Goal: Task Accomplishment & Management: Use online tool/utility

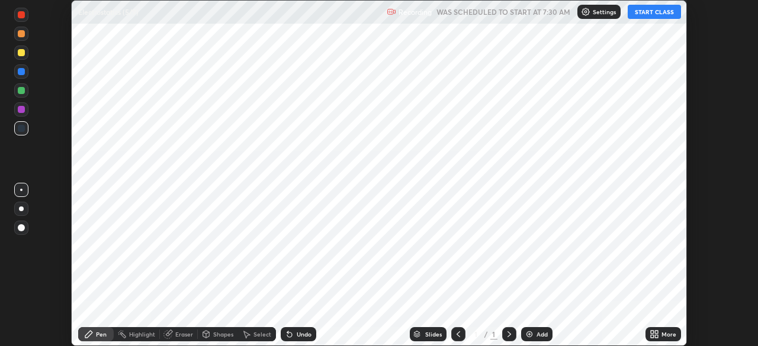
scroll to position [346, 757]
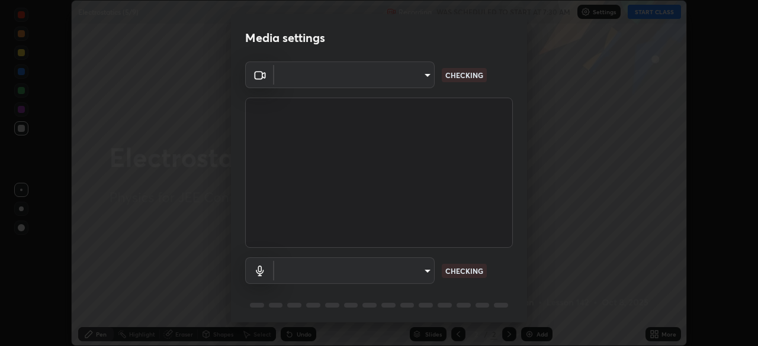
type input "b06fa8ff9ac4ffb7a92976e327235824ae8e01cfa839dbeb6f48655f2a6a4ac4"
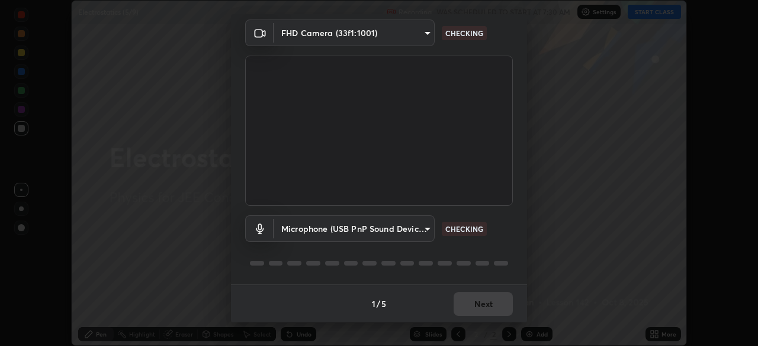
click at [418, 232] on body "Erase all Electrostatics (5/9) Recording WAS SCHEDULED TO START AT 7:30 AM Sett…" at bounding box center [379, 173] width 758 height 346
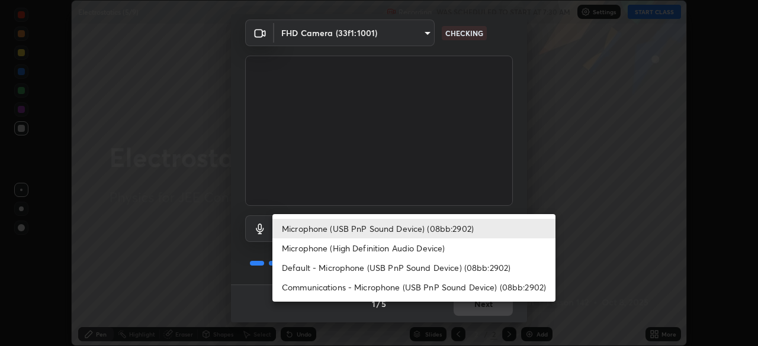
click at [403, 277] on li "Default - Microphone (USB PnP Sound Device) (08bb:2902)" at bounding box center [413, 268] width 283 height 20
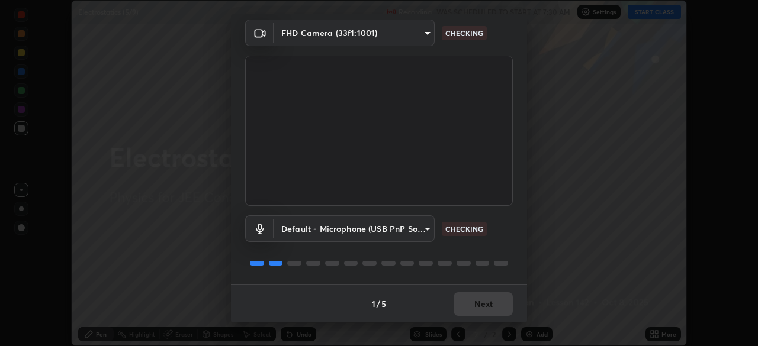
click at [390, 234] on body "Erase all Electrostatics (5/9) Recording WAS SCHEDULED TO START AT 7:30 AM Sett…" at bounding box center [379, 173] width 758 height 346
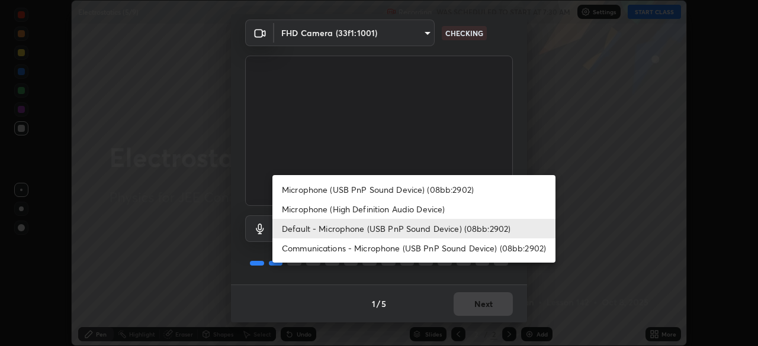
click at [404, 193] on li "Microphone (USB PnP Sound Device) (08bb:2902)" at bounding box center [413, 190] width 283 height 20
type input "748da08c81be5cec1973fe60e113b81b5cc8526e08fbeed224a9076affa9920f"
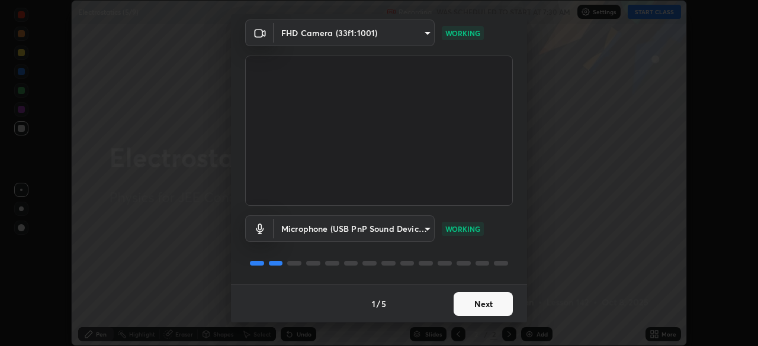
click at [492, 301] on button "Next" at bounding box center [482, 304] width 59 height 24
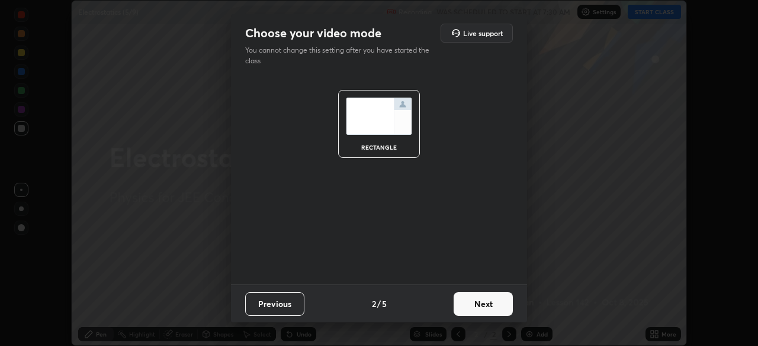
scroll to position [0, 0]
click at [487, 301] on button "Next" at bounding box center [482, 304] width 59 height 24
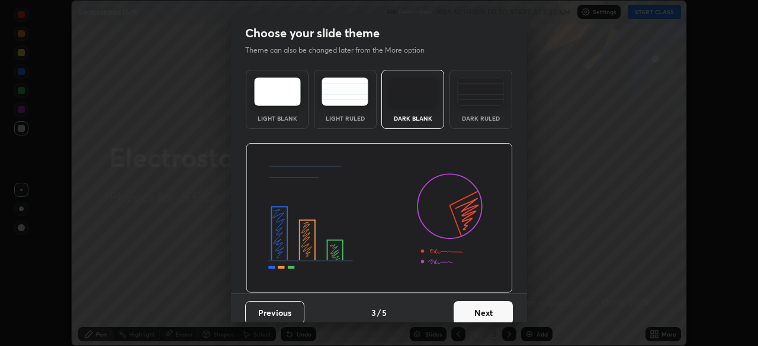
click at [486, 310] on button "Next" at bounding box center [482, 313] width 59 height 24
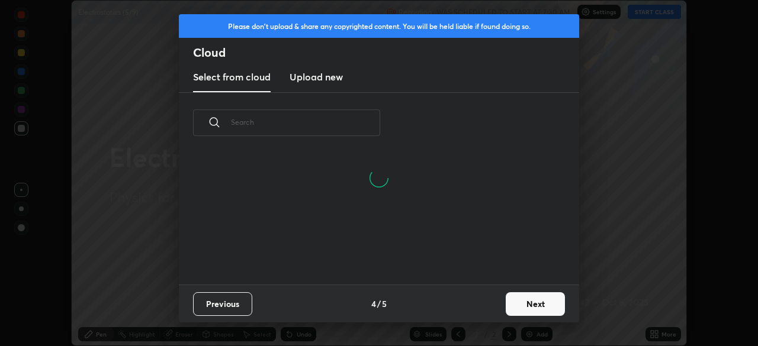
click at [521, 302] on button "Next" at bounding box center [535, 304] width 59 height 24
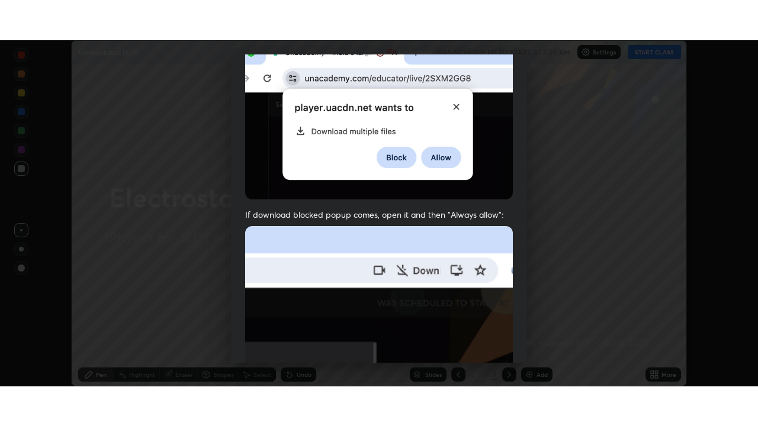
scroll to position [284, 0]
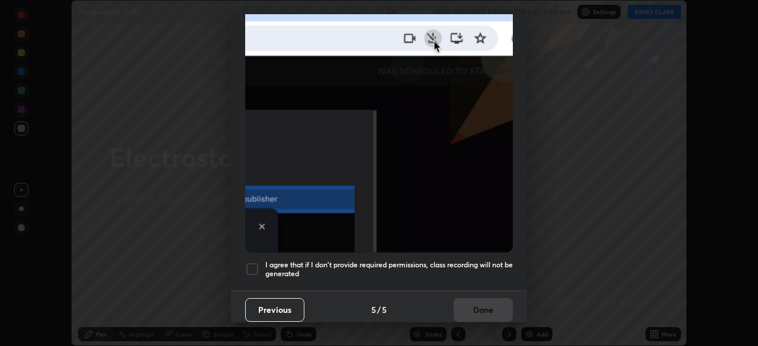
click at [442, 265] on h5 "I agree that if I don't provide required permissions, class recording will not …" at bounding box center [388, 269] width 247 height 18
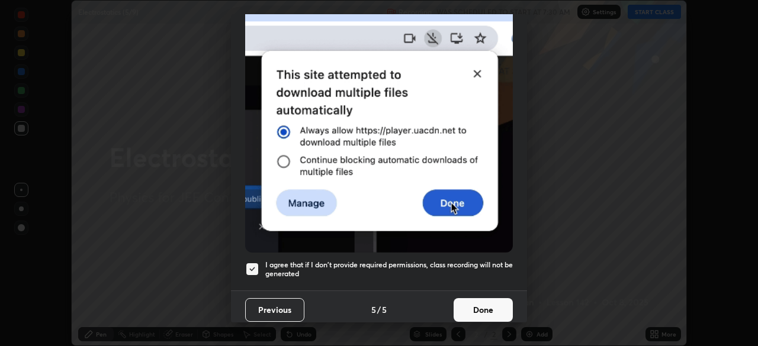
click at [474, 308] on button "Done" at bounding box center [482, 310] width 59 height 24
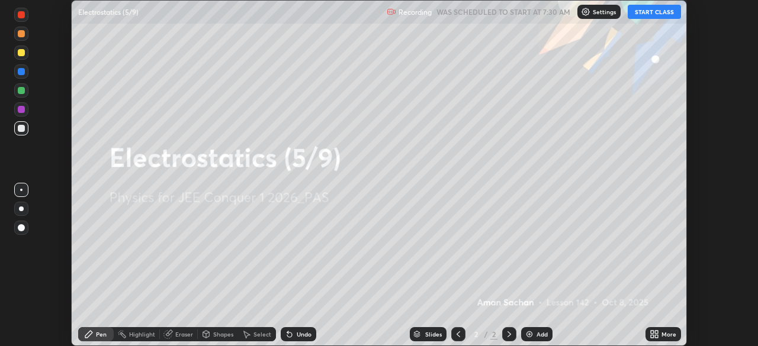
click at [666, 333] on div "More" at bounding box center [668, 334] width 15 height 6
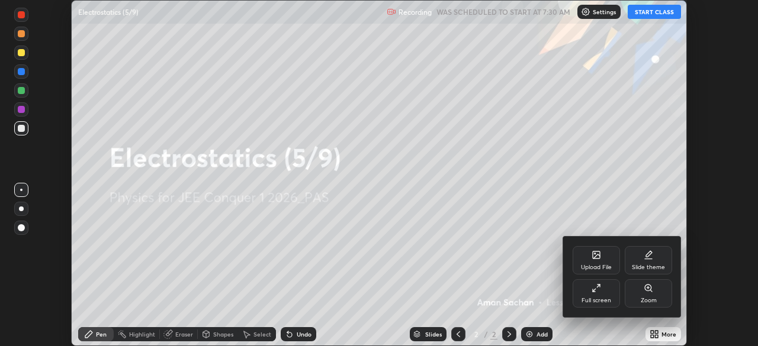
click at [601, 298] on div "Full screen" at bounding box center [596, 301] width 30 height 6
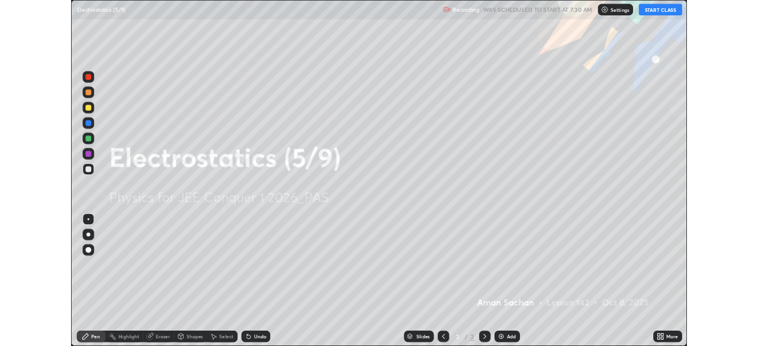
scroll to position [426, 758]
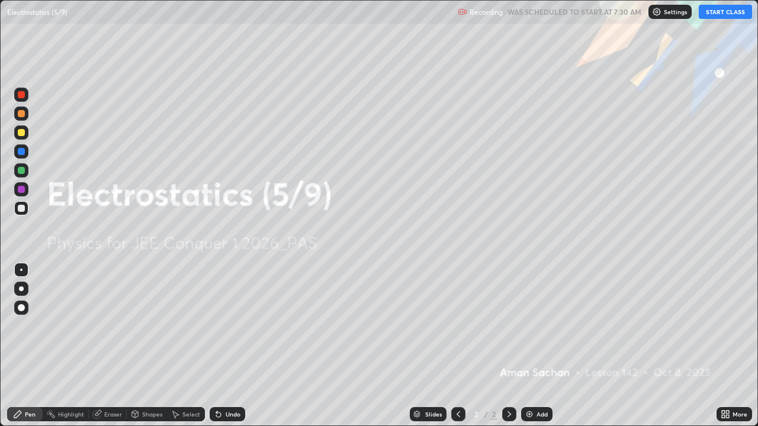
click at [710, 14] on button "START CLASS" at bounding box center [724, 12] width 53 height 14
click at [732, 346] on div "More" at bounding box center [739, 414] width 15 height 6
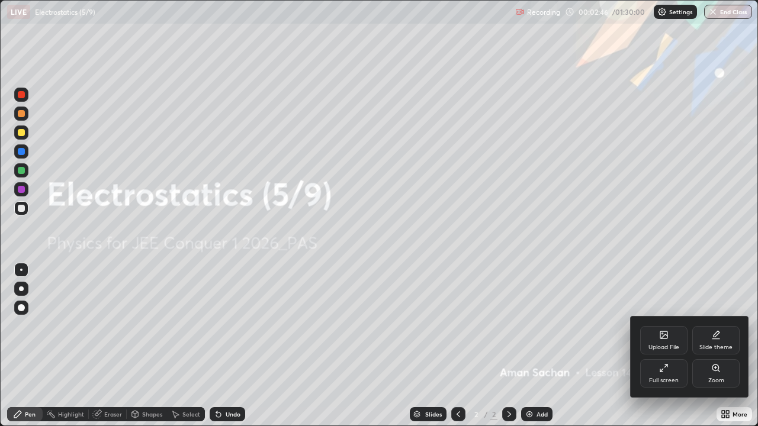
click at [719, 341] on div "Slide theme" at bounding box center [715, 340] width 47 height 28
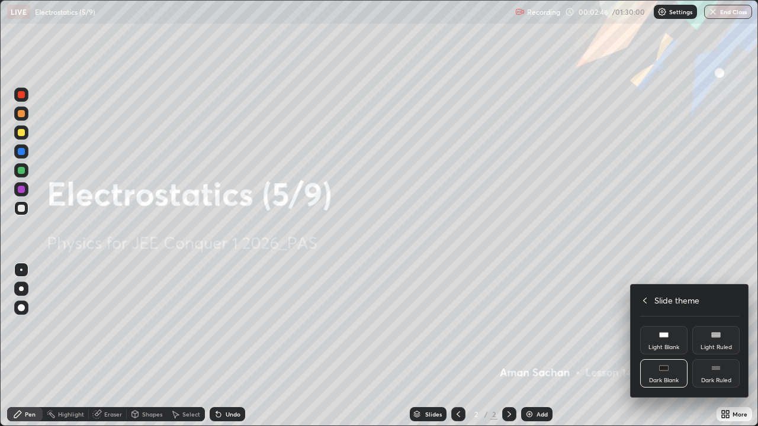
click at [722, 346] on div "Dark Ruled" at bounding box center [716, 381] width 30 height 6
click at [645, 300] on icon at bounding box center [645, 301] width 4 height 6
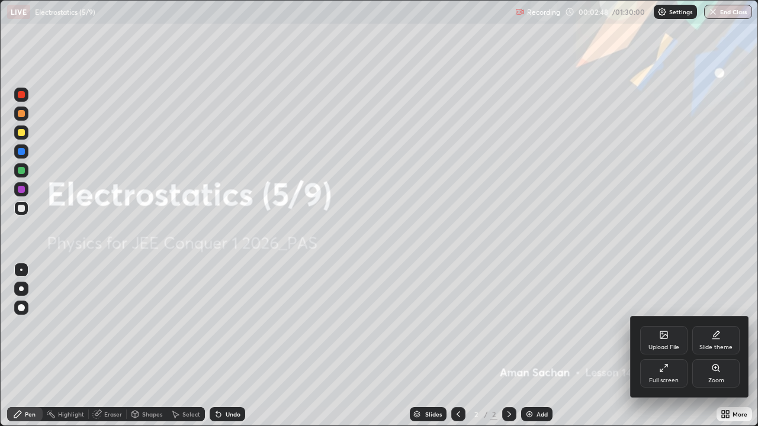
click at [666, 258] on div at bounding box center [379, 213] width 758 height 426
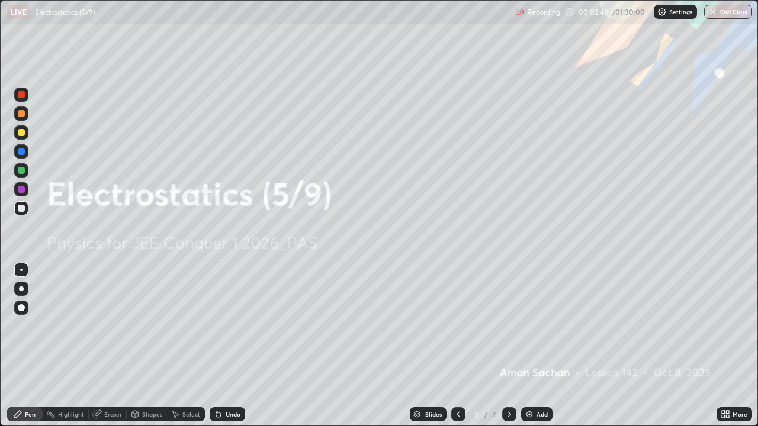
click at [539, 346] on div "Add" at bounding box center [541, 414] width 11 height 6
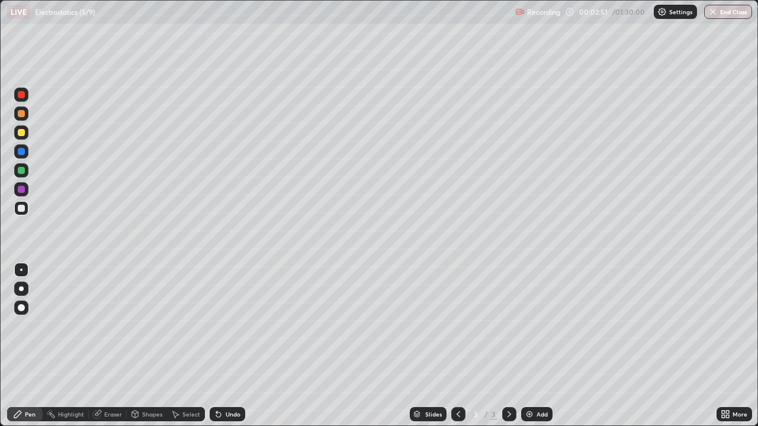
click at [21, 135] on div at bounding box center [21, 132] width 7 height 7
click at [22, 287] on div at bounding box center [21, 289] width 5 height 5
click at [221, 346] on icon at bounding box center [218, 414] width 9 height 9
click at [226, 346] on div "Undo" at bounding box center [233, 414] width 15 height 6
click at [22, 170] on div at bounding box center [21, 170] width 7 height 7
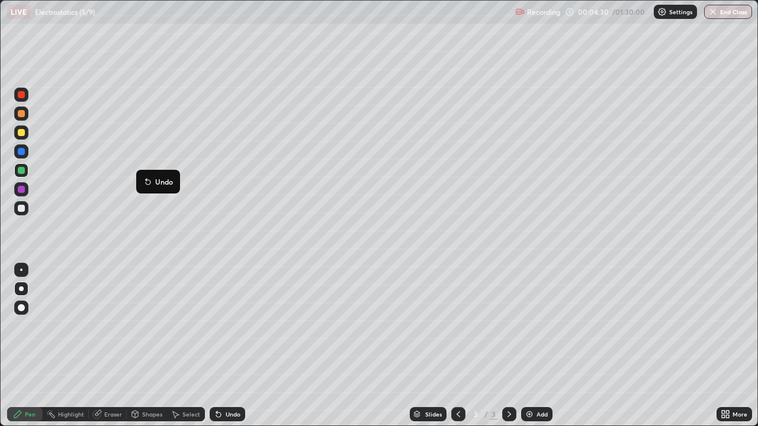
click at [221, 346] on div "Undo" at bounding box center [228, 414] width 36 height 14
click at [220, 346] on icon at bounding box center [218, 414] width 9 height 9
click at [226, 346] on div "Undo" at bounding box center [233, 414] width 15 height 6
click at [224, 346] on div "Undo" at bounding box center [228, 414] width 36 height 14
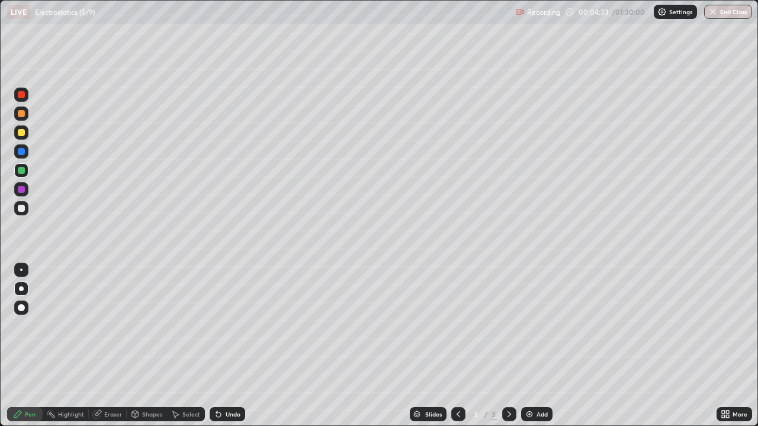
click at [226, 346] on div "Undo" at bounding box center [233, 414] width 15 height 6
click at [229, 346] on div "Undo" at bounding box center [233, 414] width 15 height 6
click at [228, 346] on div "Undo" at bounding box center [233, 414] width 15 height 6
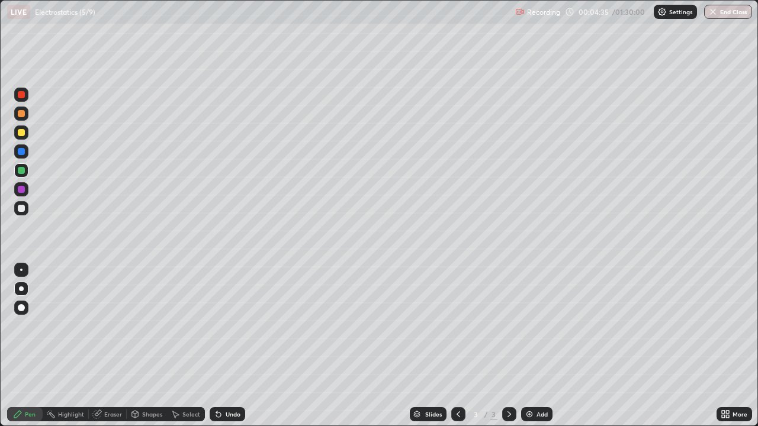
click at [226, 346] on div "Undo" at bounding box center [233, 414] width 15 height 6
click at [142, 346] on div "Shapes" at bounding box center [152, 414] width 20 height 6
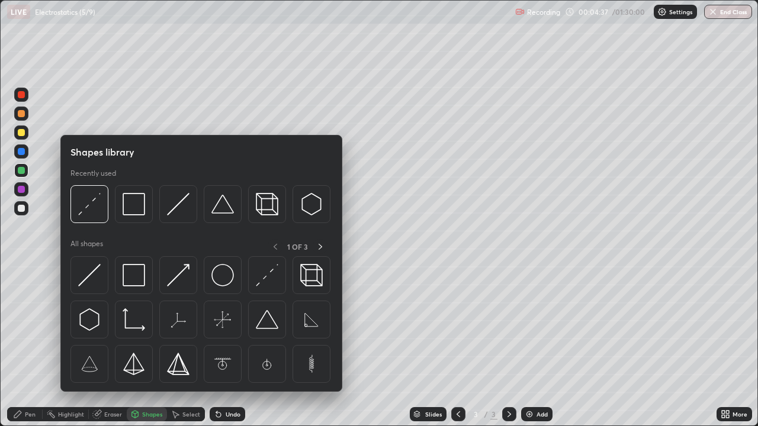
click at [91, 276] on img at bounding box center [89, 275] width 22 height 22
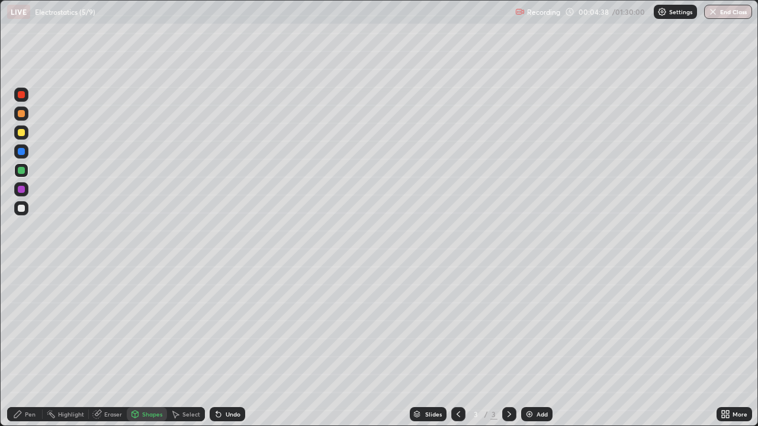
click at [22, 133] on div at bounding box center [21, 132] width 7 height 7
click at [39, 346] on div "Pen" at bounding box center [25, 414] width 36 height 14
click at [26, 207] on div at bounding box center [21, 208] width 14 height 14
click at [22, 169] on div at bounding box center [21, 170] width 7 height 7
click at [22, 208] on div at bounding box center [21, 208] width 7 height 7
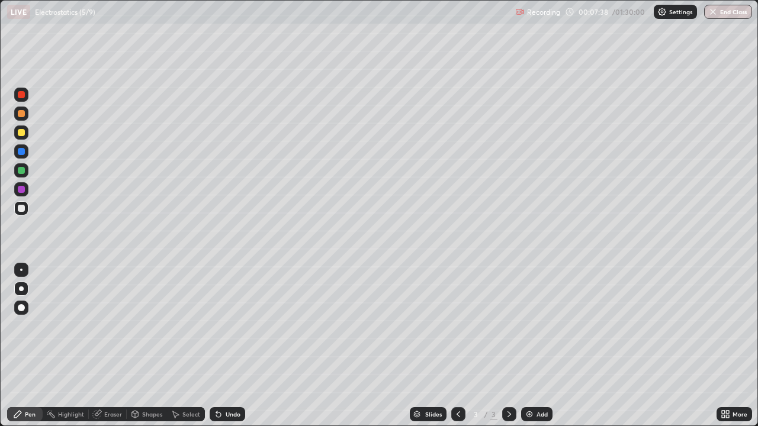
click at [22, 190] on div at bounding box center [21, 189] width 7 height 7
click at [22, 208] on div at bounding box center [21, 208] width 7 height 7
click at [25, 150] on div at bounding box center [21, 151] width 14 height 14
click at [26, 208] on div at bounding box center [21, 208] width 14 height 14
click at [234, 346] on div "Undo" at bounding box center [233, 414] width 15 height 6
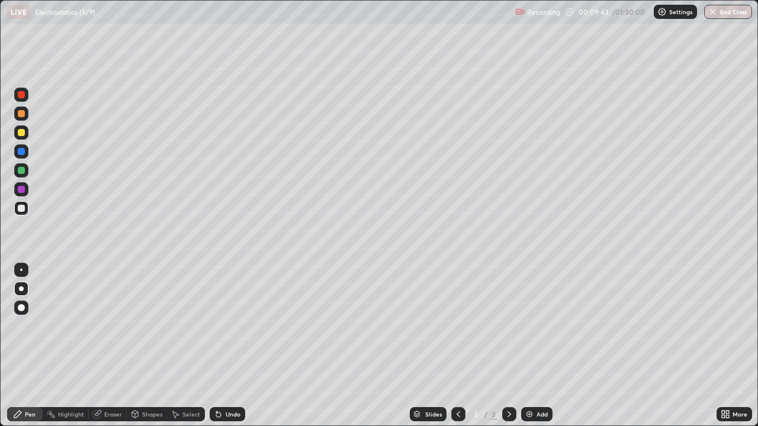
click at [22, 189] on div at bounding box center [21, 189] width 7 height 7
click at [178, 346] on icon at bounding box center [174, 414] width 9 height 9
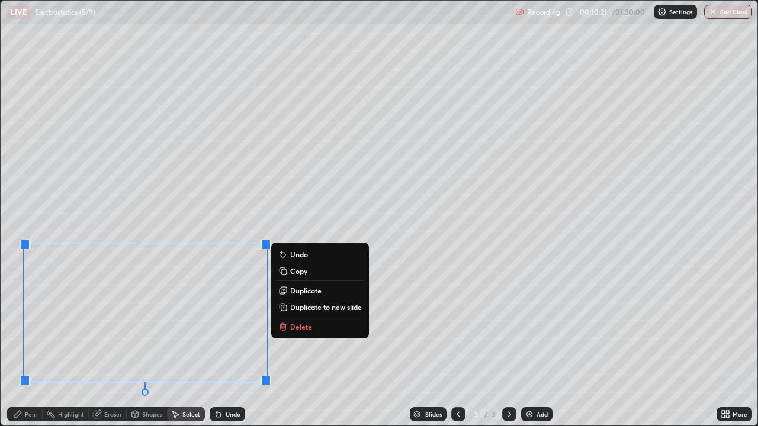
click at [22, 346] on icon at bounding box center [17, 414] width 9 height 9
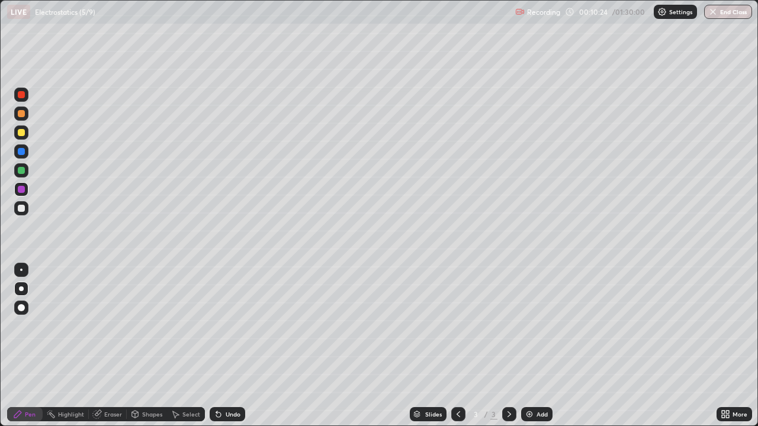
click at [24, 132] on div at bounding box center [21, 132] width 7 height 7
click at [24, 172] on div at bounding box center [21, 170] width 7 height 7
click at [22, 208] on div at bounding box center [21, 208] width 7 height 7
click at [20, 172] on div at bounding box center [21, 170] width 7 height 7
click at [24, 209] on div at bounding box center [21, 208] width 7 height 7
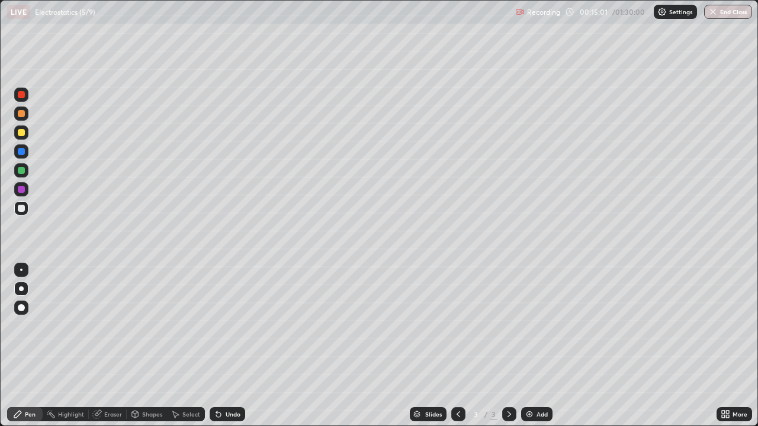
click at [22, 170] on div at bounding box center [21, 170] width 7 height 7
click at [26, 210] on div at bounding box center [21, 208] width 14 height 14
click at [22, 170] on div at bounding box center [21, 170] width 7 height 7
click at [26, 210] on div at bounding box center [21, 208] width 14 height 14
click at [20, 191] on div at bounding box center [21, 189] width 7 height 7
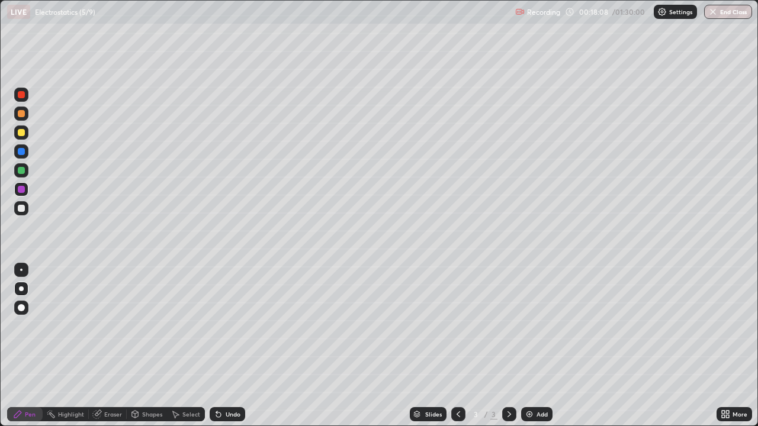
click at [535, 346] on div "Add" at bounding box center [536, 414] width 31 height 14
click at [24, 130] on div at bounding box center [21, 132] width 7 height 7
click at [229, 346] on div "Undo" at bounding box center [233, 414] width 15 height 6
click at [24, 210] on div at bounding box center [21, 208] width 7 height 7
click at [22, 211] on div at bounding box center [21, 208] width 7 height 7
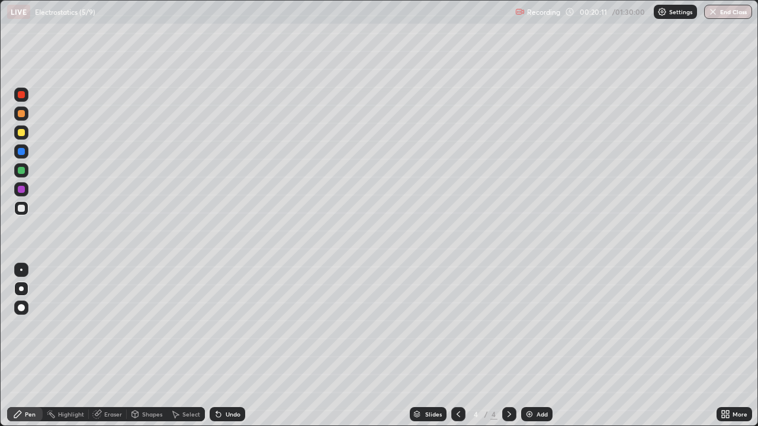
click at [461, 346] on icon at bounding box center [457, 414] width 9 height 9
click at [508, 346] on icon at bounding box center [508, 414] width 9 height 9
click at [24, 133] on div at bounding box center [21, 132] width 7 height 7
click at [192, 346] on div "Select" at bounding box center [191, 414] width 18 height 6
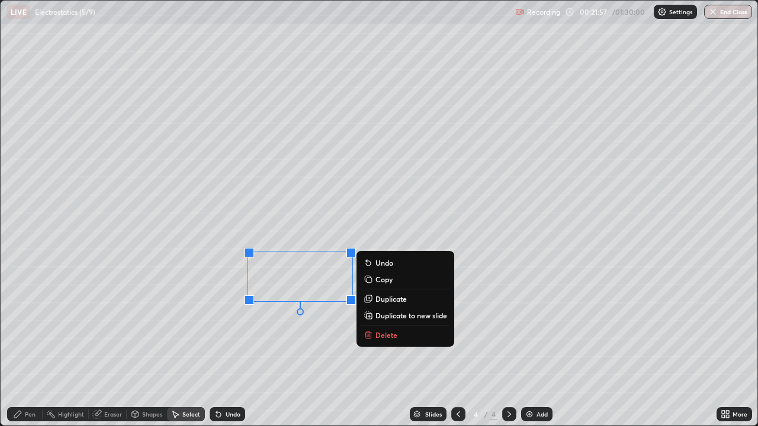
click at [33, 346] on div "Pen" at bounding box center [30, 414] width 11 height 6
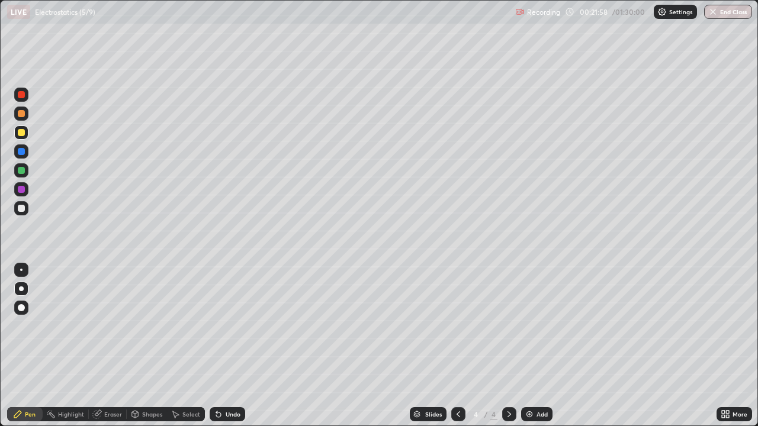
click at [21, 133] on div at bounding box center [21, 132] width 7 height 7
click at [738, 346] on div "More" at bounding box center [739, 414] width 15 height 6
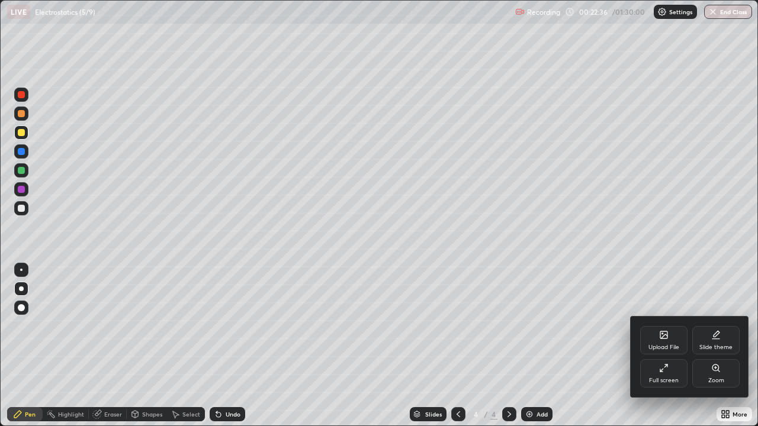
click at [670, 346] on div "Full screen" at bounding box center [663, 373] width 47 height 28
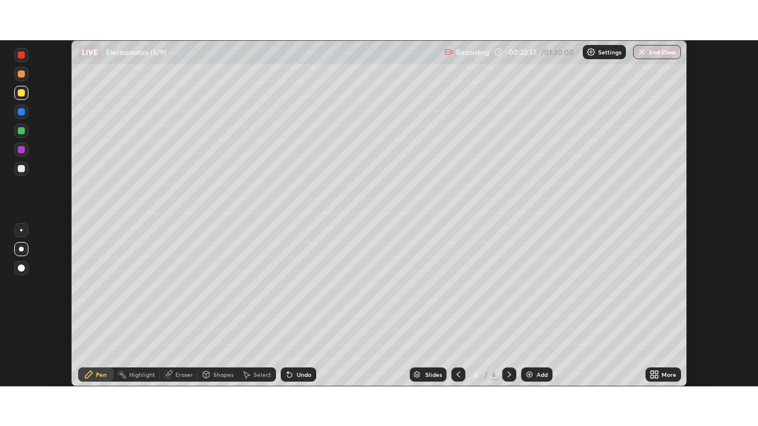
scroll to position [58848, 58437]
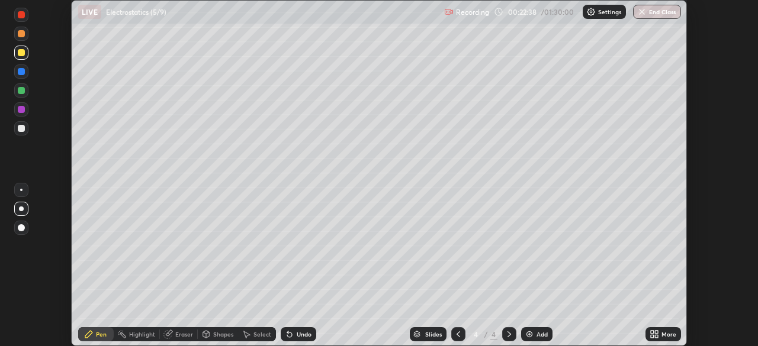
click at [665, 337] on div "More" at bounding box center [668, 334] width 15 height 6
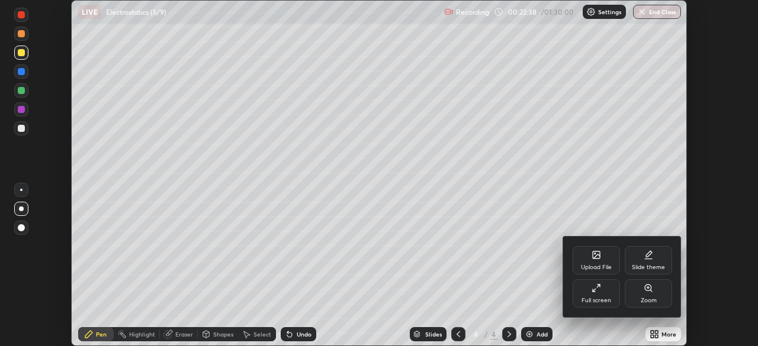
click at [603, 300] on div "Full screen" at bounding box center [596, 301] width 30 height 6
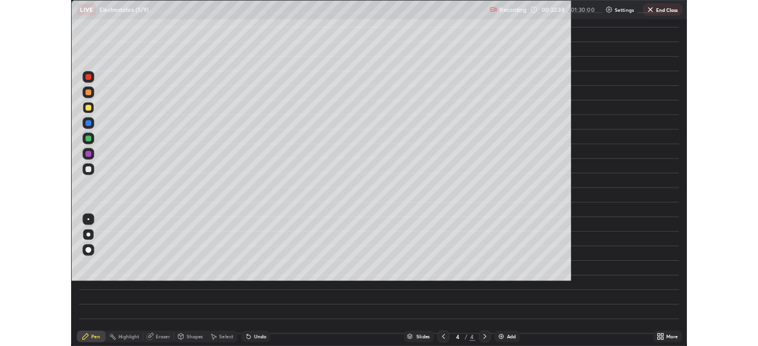
scroll to position [426, 758]
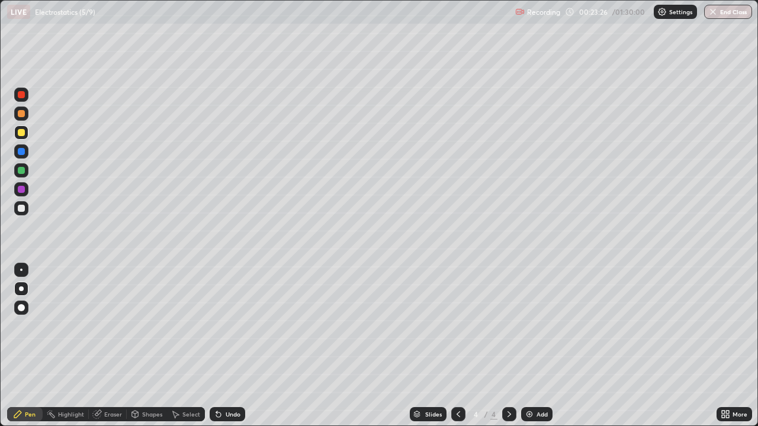
click at [19, 209] on div at bounding box center [21, 208] width 7 height 7
click at [20, 211] on div at bounding box center [21, 208] width 7 height 7
click at [20, 170] on div at bounding box center [21, 170] width 7 height 7
click at [536, 346] on div "Add" at bounding box center [541, 414] width 11 height 6
click at [21, 131] on div at bounding box center [21, 132] width 7 height 7
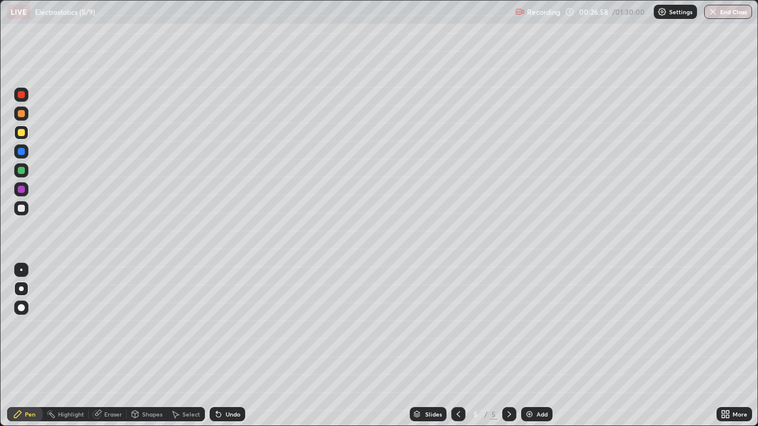
click at [150, 346] on div "Shapes" at bounding box center [152, 414] width 20 height 6
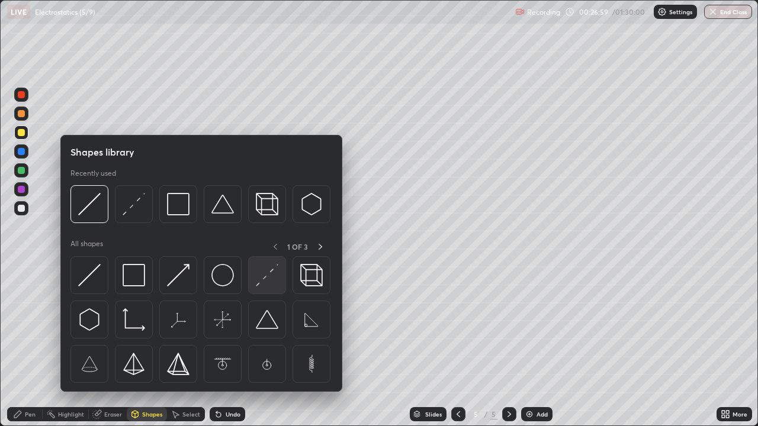
click at [263, 285] on img at bounding box center [267, 275] width 22 height 22
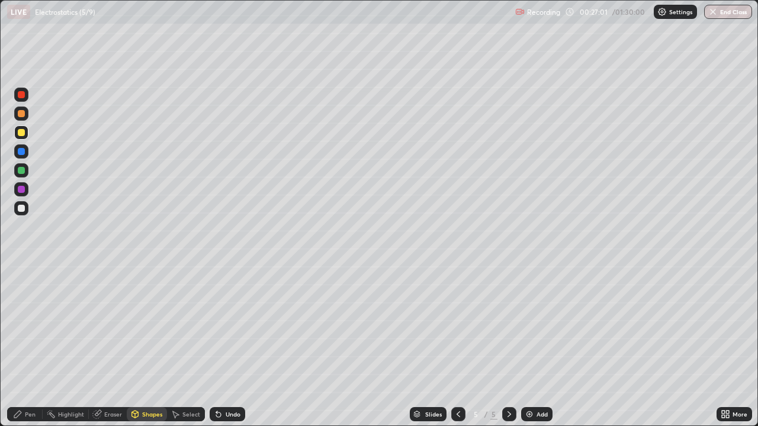
click at [30, 346] on div "Pen" at bounding box center [30, 414] width 11 height 6
click at [23, 209] on div at bounding box center [21, 208] width 7 height 7
click at [25, 175] on div at bounding box center [21, 170] width 14 height 14
click at [21, 152] on div at bounding box center [21, 151] width 7 height 7
click at [22, 209] on div at bounding box center [21, 208] width 7 height 7
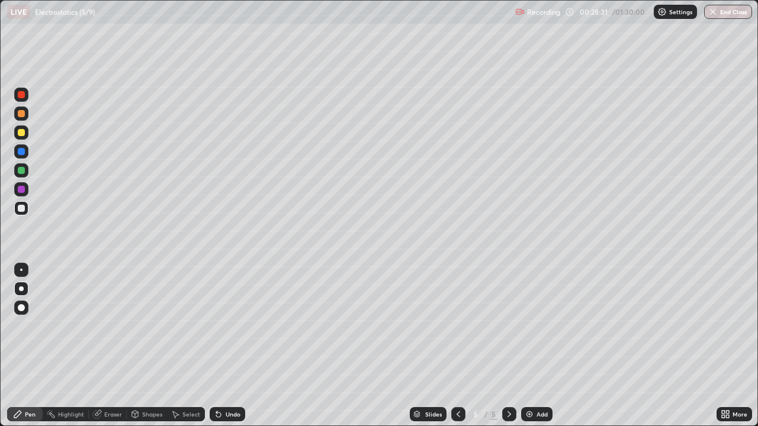
click at [24, 170] on div at bounding box center [21, 170] width 7 height 7
click at [22, 210] on div at bounding box center [21, 208] width 7 height 7
click at [22, 209] on div at bounding box center [21, 208] width 7 height 7
click at [191, 346] on div "Select" at bounding box center [191, 414] width 18 height 6
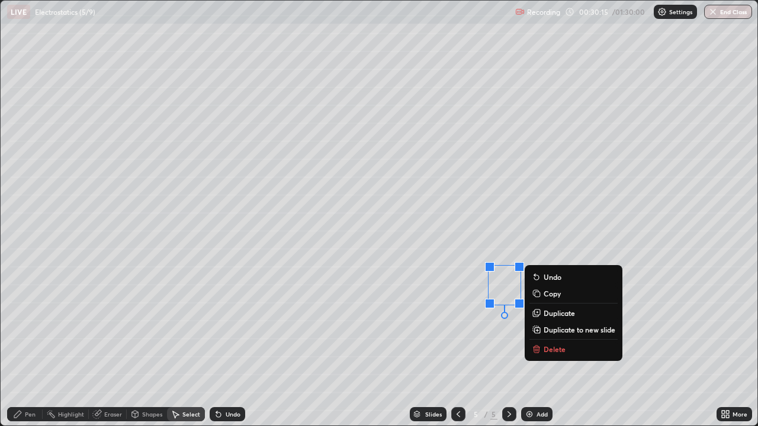
click at [36, 346] on div "Pen" at bounding box center [25, 414] width 36 height 14
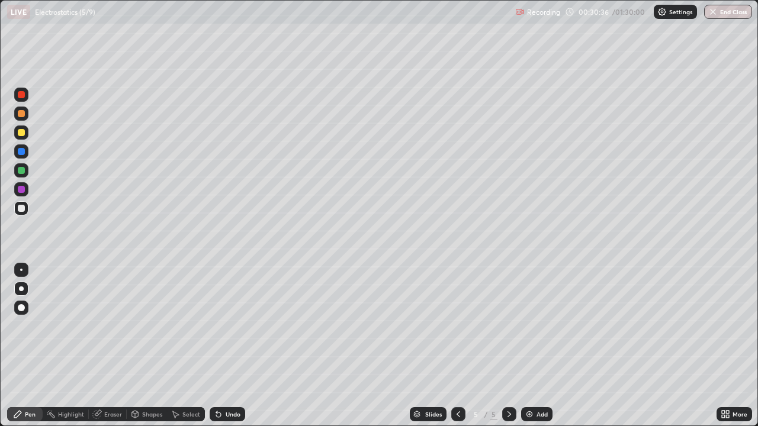
click at [190, 346] on div "Select" at bounding box center [191, 414] width 18 height 6
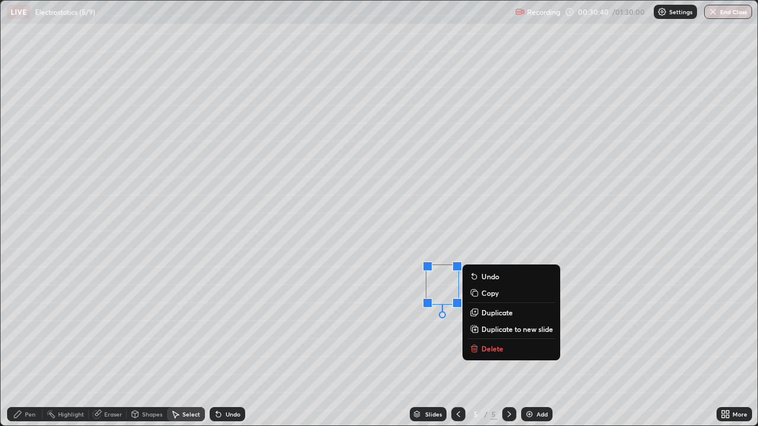
click at [398, 346] on div "0 ° Undo Copy Duplicate Duplicate to new slide Delete" at bounding box center [379, 213] width 757 height 425
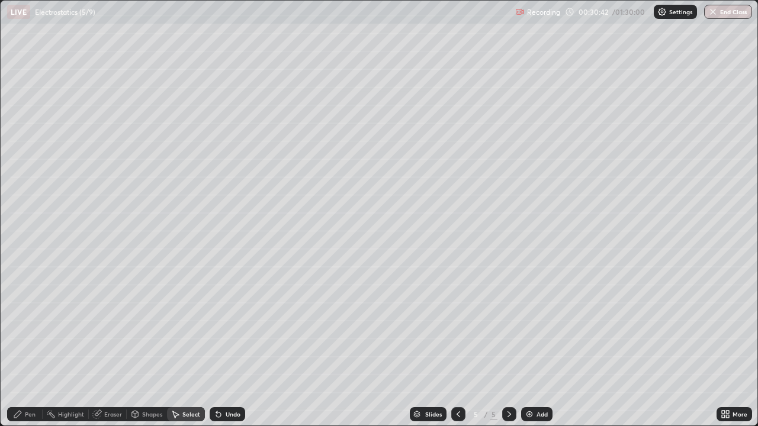
click at [34, 346] on div "Pen" at bounding box center [30, 414] width 11 height 6
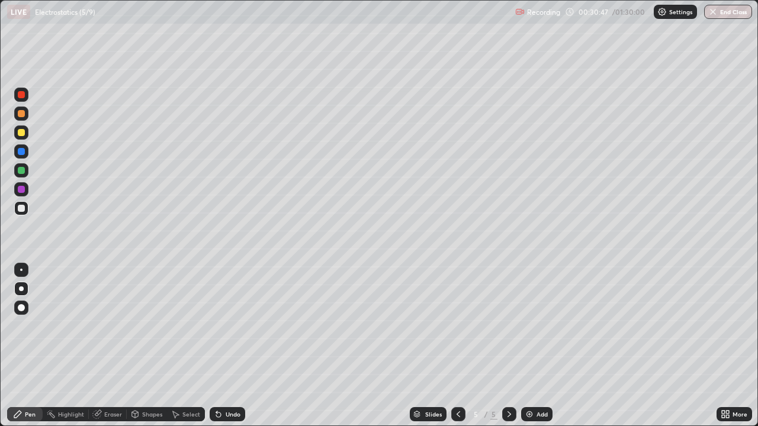
click at [22, 151] on div at bounding box center [21, 151] width 7 height 7
click at [17, 175] on div at bounding box center [21, 170] width 14 height 14
click at [22, 208] on div at bounding box center [21, 208] width 7 height 7
click at [539, 346] on div "Add" at bounding box center [541, 414] width 11 height 6
click at [24, 210] on div at bounding box center [21, 208] width 7 height 7
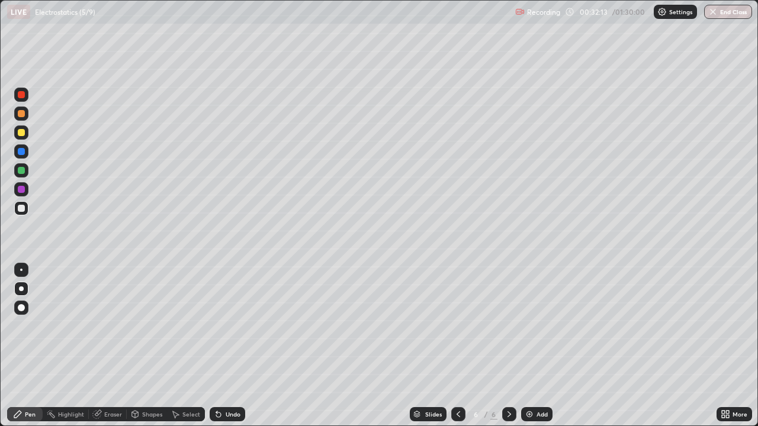
click at [22, 169] on div at bounding box center [21, 170] width 7 height 7
click at [24, 207] on div at bounding box center [21, 208] width 7 height 7
click at [727, 346] on icon at bounding box center [727, 412] width 3 height 3
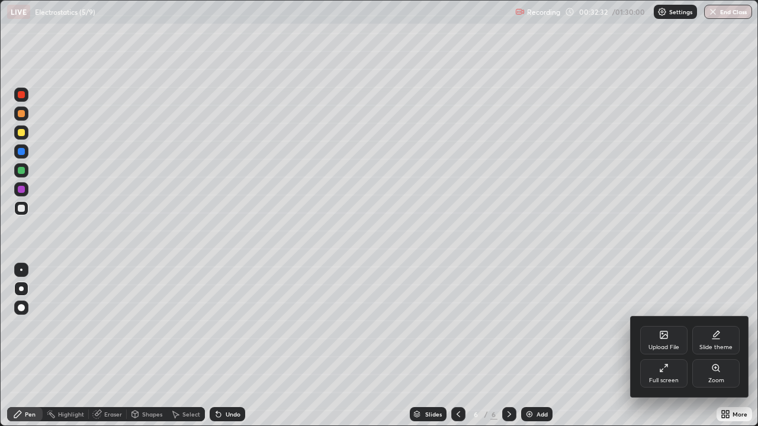
click at [670, 346] on div "Full screen" at bounding box center [663, 373] width 47 height 28
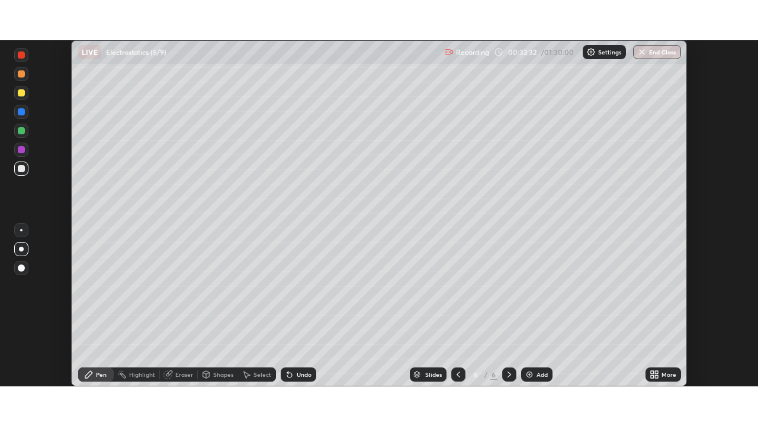
scroll to position [58848, 58437]
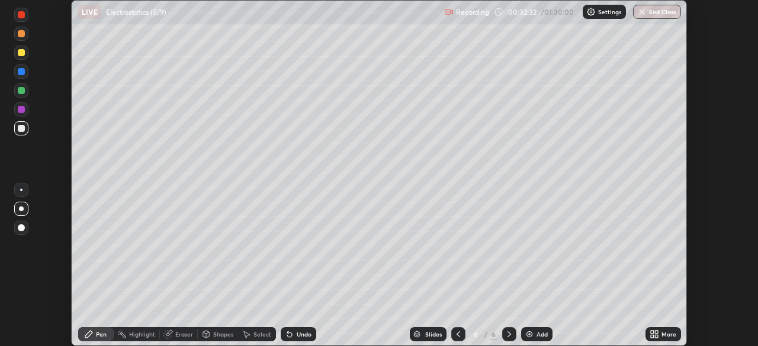
click at [666, 335] on div "More" at bounding box center [668, 334] width 15 height 6
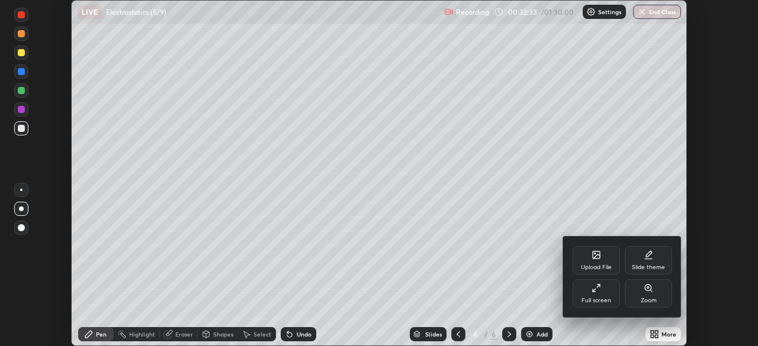
click at [603, 295] on div "Full screen" at bounding box center [595, 293] width 47 height 28
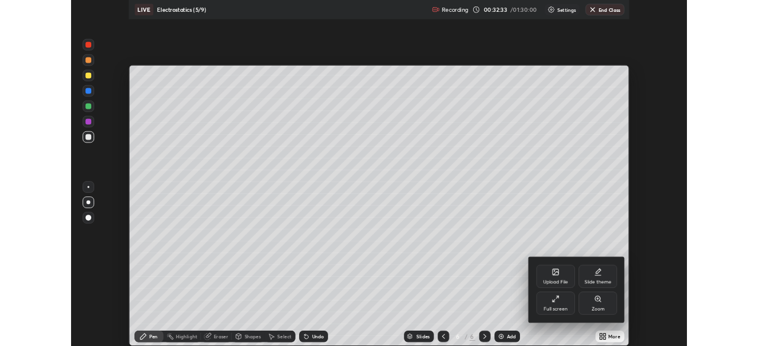
scroll to position [426, 758]
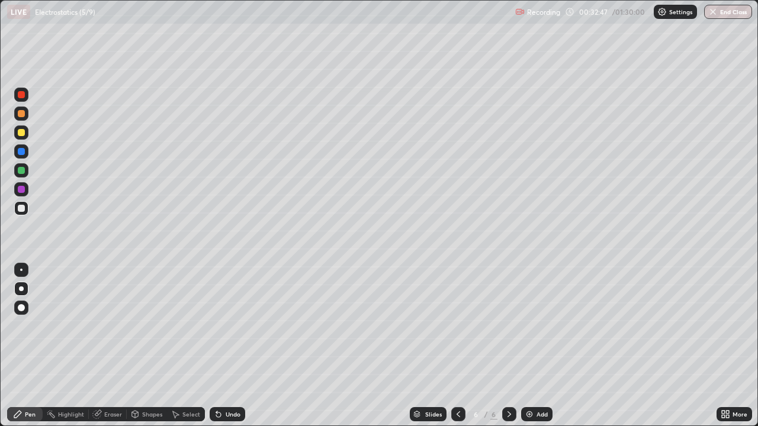
click at [22, 207] on div at bounding box center [21, 208] width 7 height 7
click at [22, 133] on div at bounding box center [21, 132] width 7 height 7
click at [21, 205] on div at bounding box center [21, 208] width 7 height 7
click at [24, 172] on div at bounding box center [21, 170] width 7 height 7
click at [22, 208] on div at bounding box center [21, 208] width 7 height 7
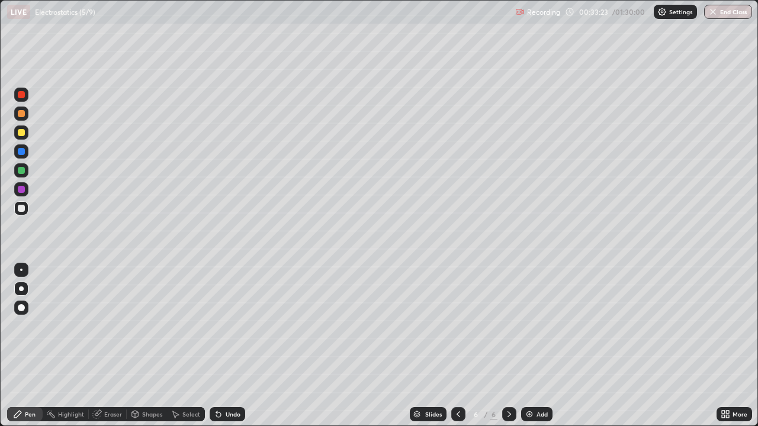
click at [21, 132] on div at bounding box center [21, 132] width 7 height 7
click at [26, 213] on div at bounding box center [21, 208] width 14 height 14
click at [26, 169] on div at bounding box center [21, 170] width 14 height 14
click at [24, 210] on div at bounding box center [21, 208] width 7 height 7
click at [533, 346] on div "Add" at bounding box center [536, 414] width 31 height 14
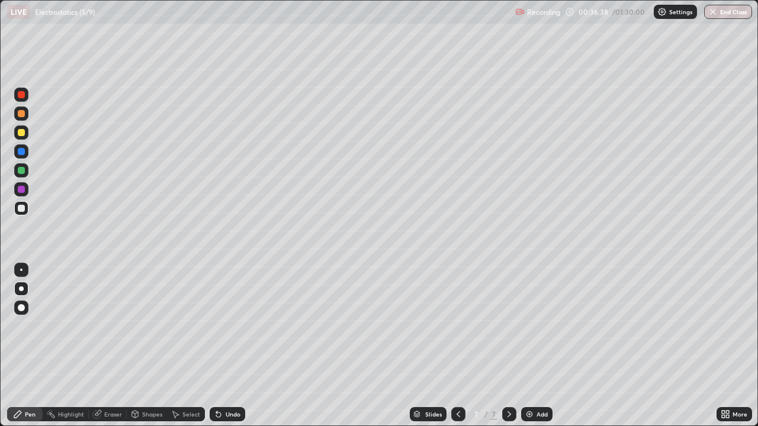
click at [22, 131] on div at bounding box center [21, 132] width 7 height 7
click at [18, 208] on div at bounding box center [21, 208] width 7 height 7
click at [22, 170] on div at bounding box center [21, 170] width 7 height 7
click at [22, 133] on div at bounding box center [21, 132] width 7 height 7
click at [24, 207] on div at bounding box center [21, 208] width 7 height 7
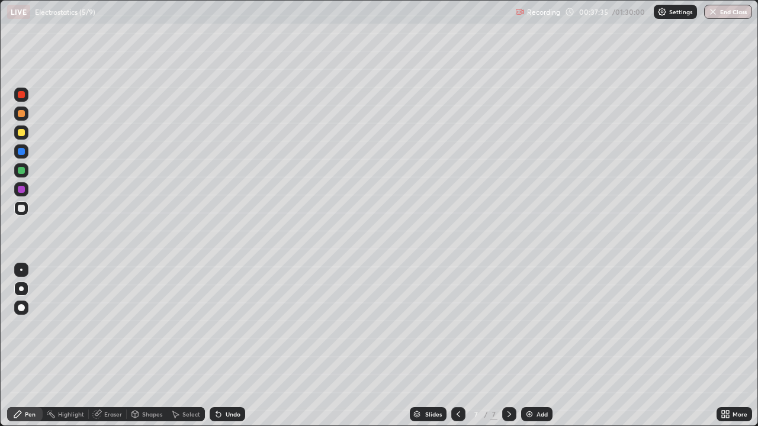
click at [21, 152] on div at bounding box center [21, 151] width 7 height 7
click at [22, 186] on div at bounding box center [21, 189] width 7 height 7
click at [22, 170] on div at bounding box center [21, 170] width 7 height 7
click at [21, 210] on div at bounding box center [21, 208] width 7 height 7
click at [226, 346] on div "Undo" at bounding box center [233, 414] width 15 height 6
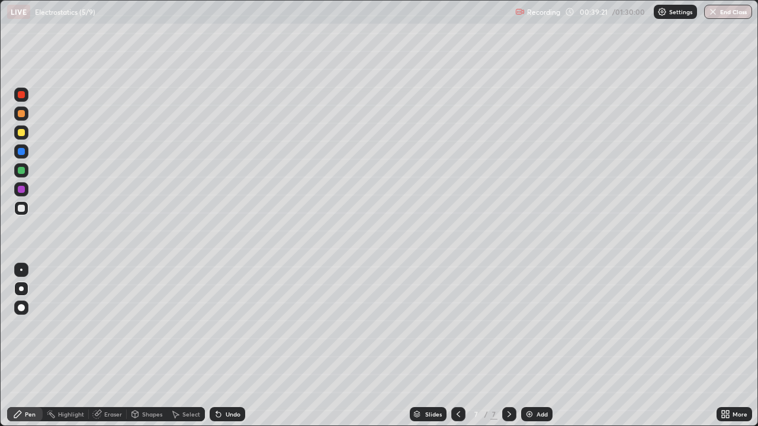
click at [227, 346] on div "Undo" at bounding box center [233, 414] width 15 height 6
click at [24, 170] on div at bounding box center [21, 170] width 7 height 7
click at [20, 214] on div at bounding box center [21, 208] width 14 height 14
click at [20, 133] on div at bounding box center [21, 132] width 7 height 7
click at [21, 210] on div at bounding box center [21, 208] width 7 height 7
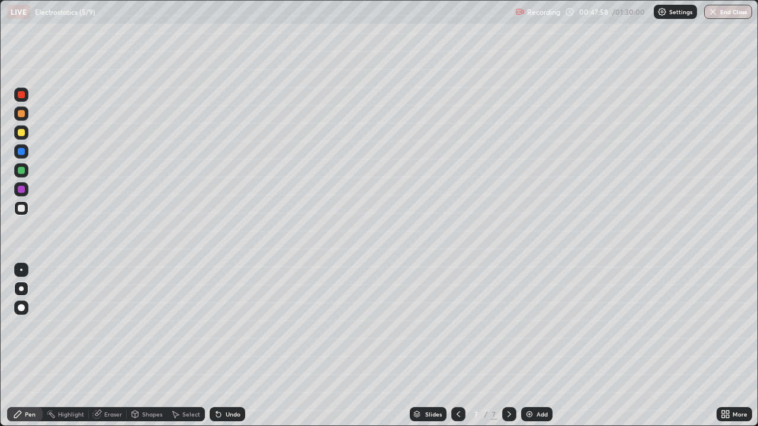
click at [533, 346] on img at bounding box center [528, 414] width 9 height 9
click at [23, 136] on div at bounding box center [21, 132] width 7 height 7
click at [147, 346] on div "Shapes" at bounding box center [147, 414] width 40 height 14
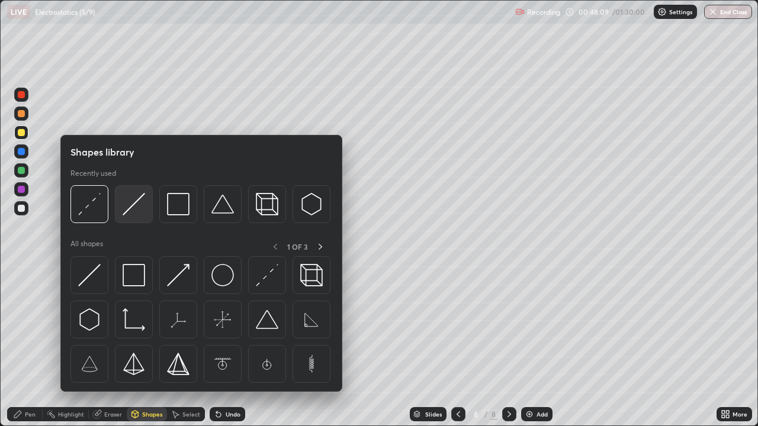
click at [136, 213] on img at bounding box center [134, 204] width 22 height 22
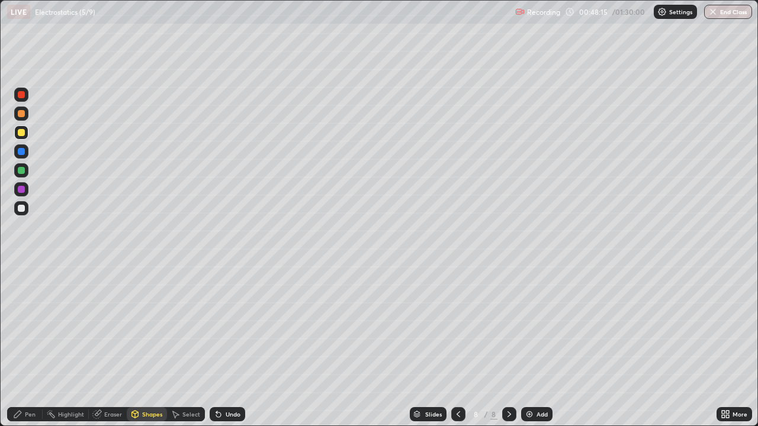
click at [28, 346] on div "Pen" at bounding box center [30, 414] width 11 height 6
click at [181, 346] on div "Select" at bounding box center [186, 414] width 38 height 14
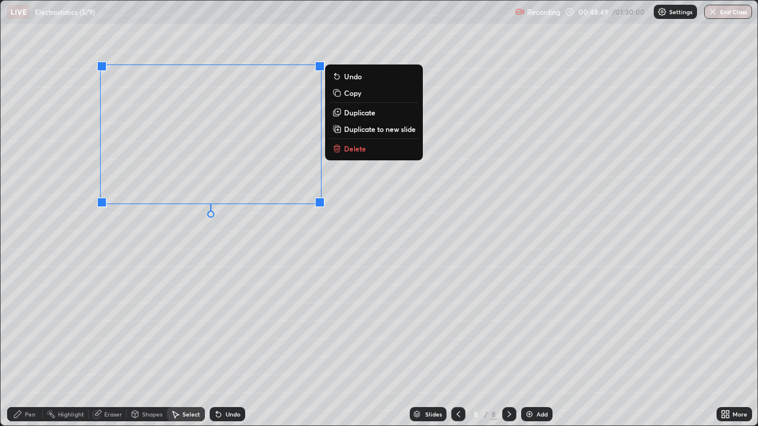
click at [359, 110] on p "Duplicate" at bounding box center [359, 112] width 31 height 9
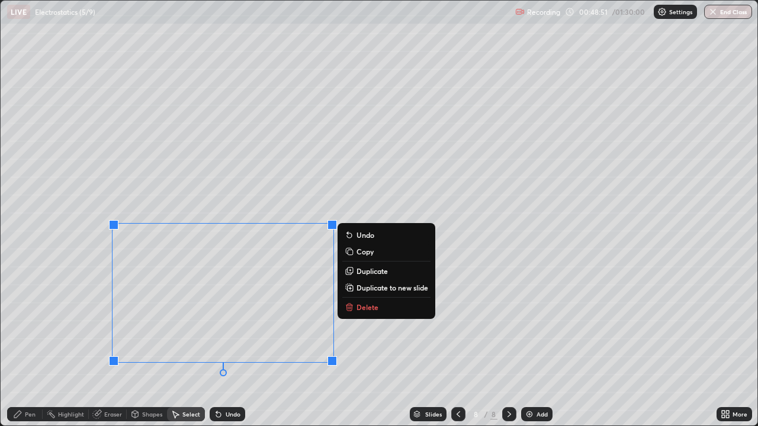
click at [60, 331] on div "0 ° Undo Copy Duplicate Duplicate to new slide Delete" at bounding box center [379, 213] width 757 height 425
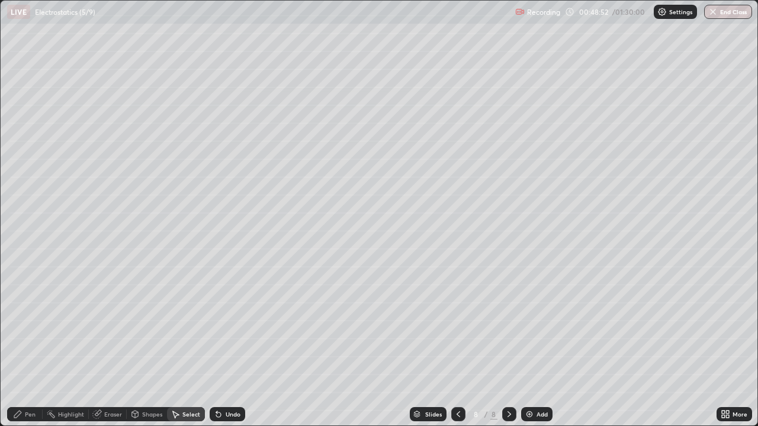
click at [110, 346] on div "Eraser" at bounding box center [113, 414] width 18 height 6
click at [24, 346] on icon at bounding box center [22, 374] width 7 height 6
click at [30, 346] on div "Pen" at bounding box center [30, 414] width 11 height 6
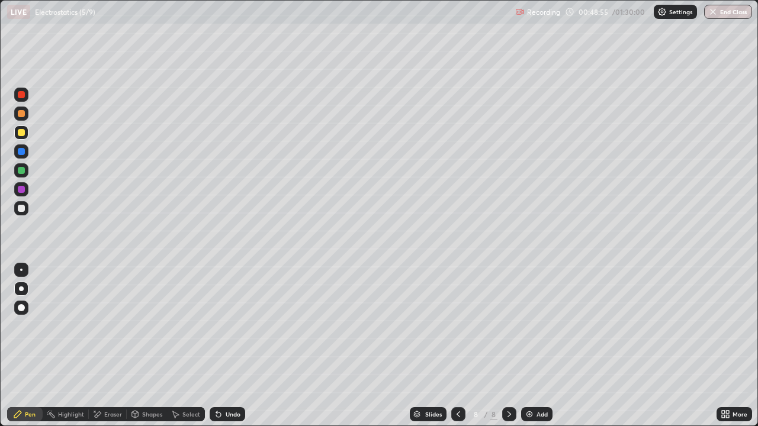
click at [22, 172] on div at bounding box center [21, 170] width 7 height 7
click at [221, 346] on div "Undo" at bounding box center [228, 414] width 36 height 14
click at [25, 213] on div at bounding box center [21, 208] width 14 height 14
click at [733, 346] on div "More" at bounding box center [739, 414] width 15 height 6
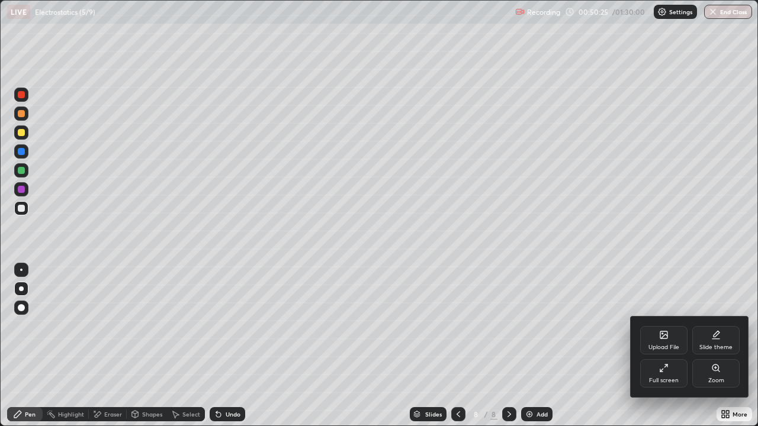
click at [673, 346] on div "Full screen" at bounding box center [663, 373] width 47 height 28
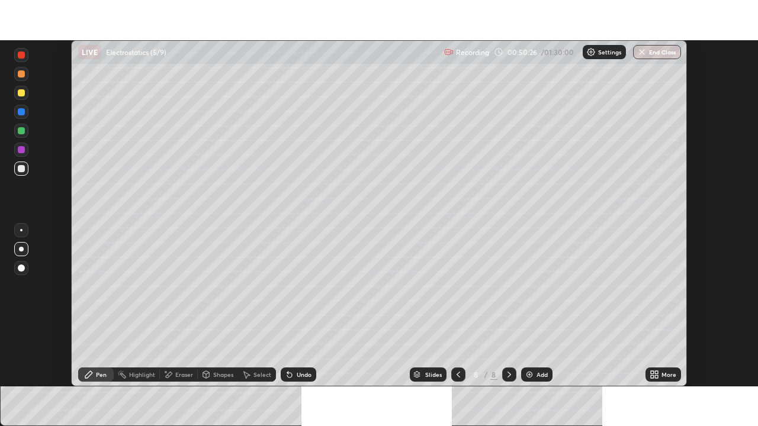
scroll to position [58848, 58437]
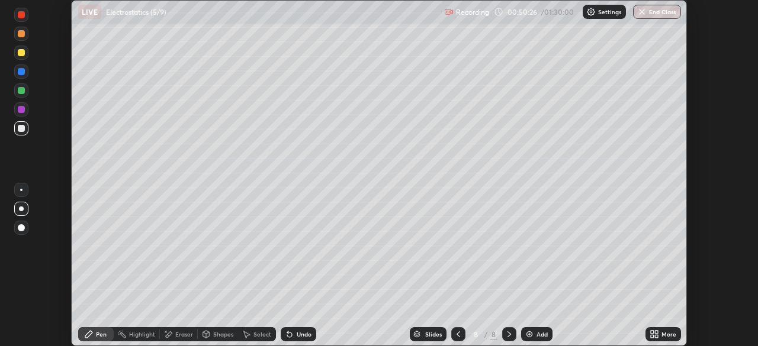
click at [669, 334] on div "More" at bounding box center [668, 334] width 15 height 6
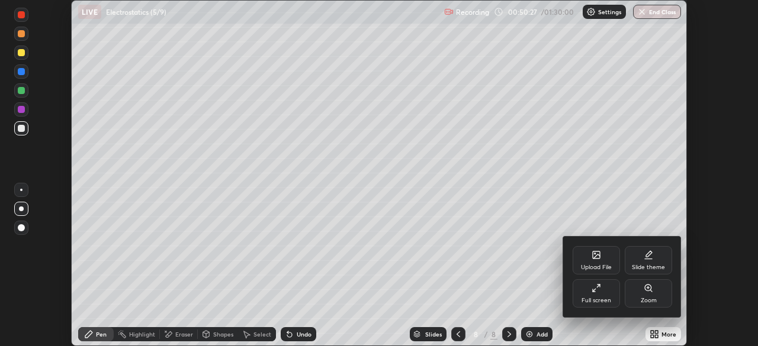
click at [604, 292] on div "Full screen" at bounding box center [595, 293] width 47 height 28
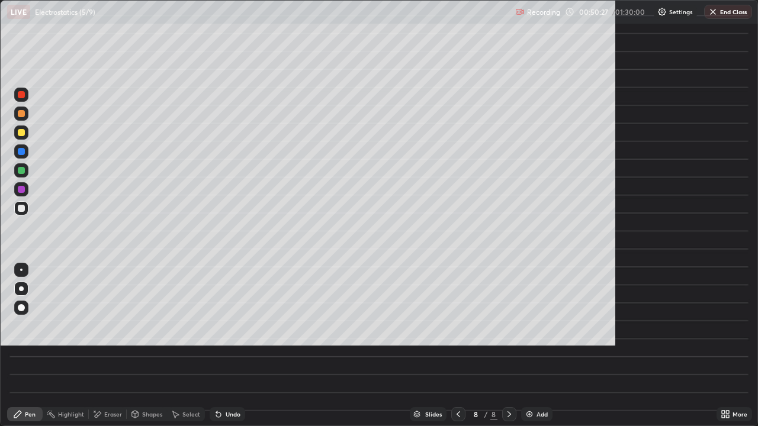
scroll to position [426, 758]
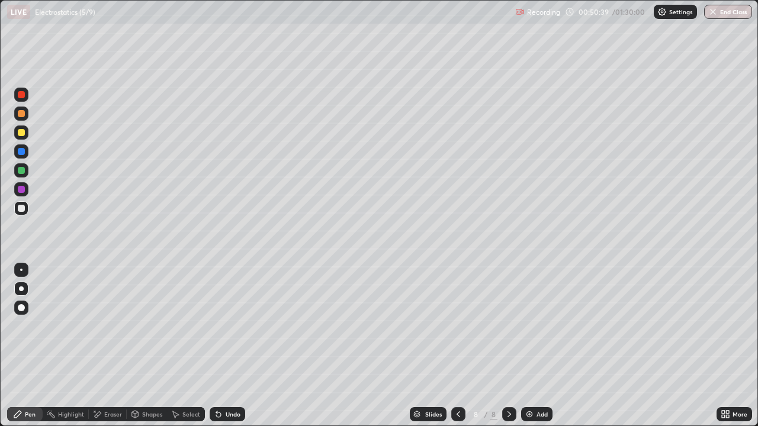
click at [26, 170] on div at bounding box center [21, 170] width 14 height 14
click at [22, 209] on div at bounding box center [21, 208] width 7 height 7
click at [24, 208] on div at bounding box center [21, 208] width 7 height 7
click at [226, 346] on div "Undo" at bounding box center [228, 414] width 36 height 14
click at [22, 171] on div at bounding box center [21, 170] width 7 height 7
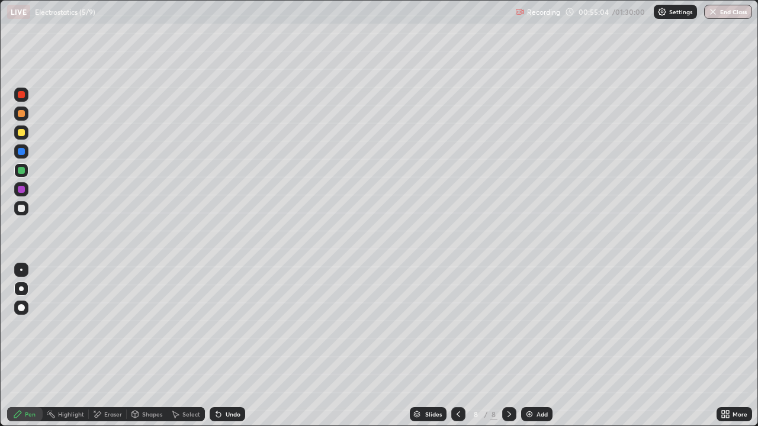
click at [539, 346] on div "Add" at bounding box center [541, 414] width 11 height 6
click at [18, 130] on div at bounding box center [21, 132] width 7 height 7
click at [150, 346] on div "Shapes" at bounding box center [152, 414] width 20 height 6
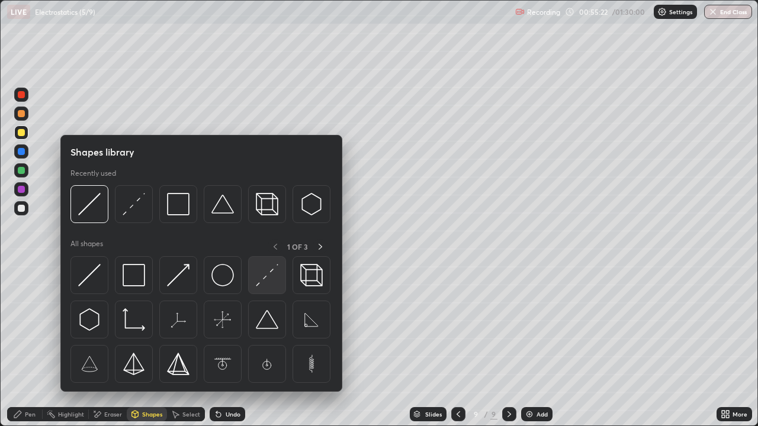
click at [268, 290] on div at bounding box center [267, 275] width 38 height 38
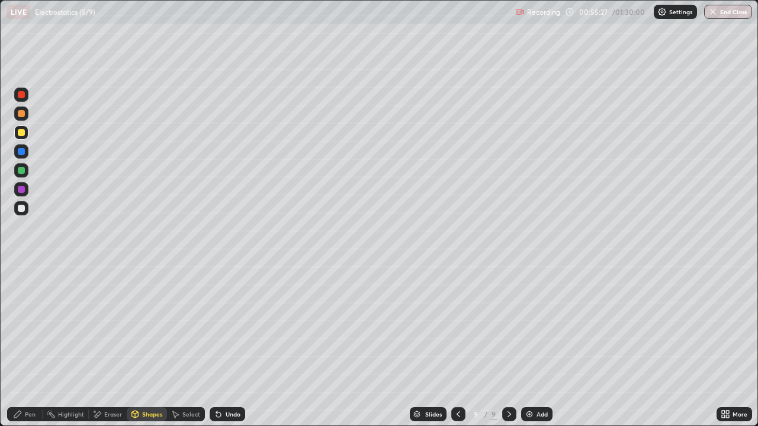
click at [34, 346] on div "Pen" at bounding box center [25, 414] width 36 height 14
click at [24, 207] on div at bounding box center [21, 208] width 7 height 7
click at [21, 132] on div at bounding box center [21, 132] width 7 height 7
click at [147, 346] on div "Shapes" at bounding box center [152, 414] width 20 height 6
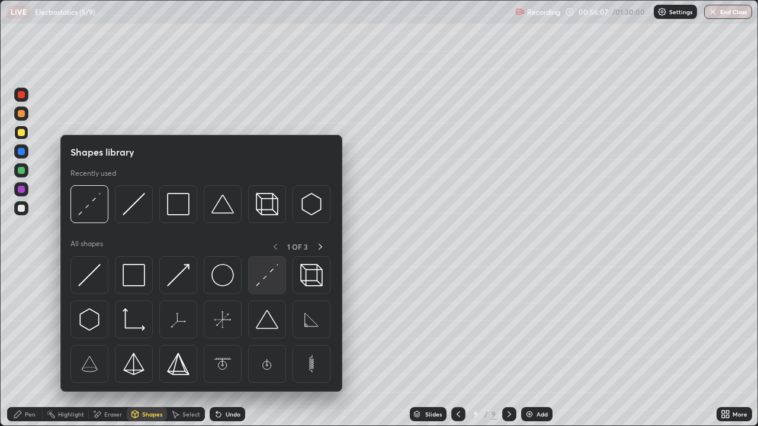
click at [259, 279] on img at bounding box center [267, 275] width 22 height 22
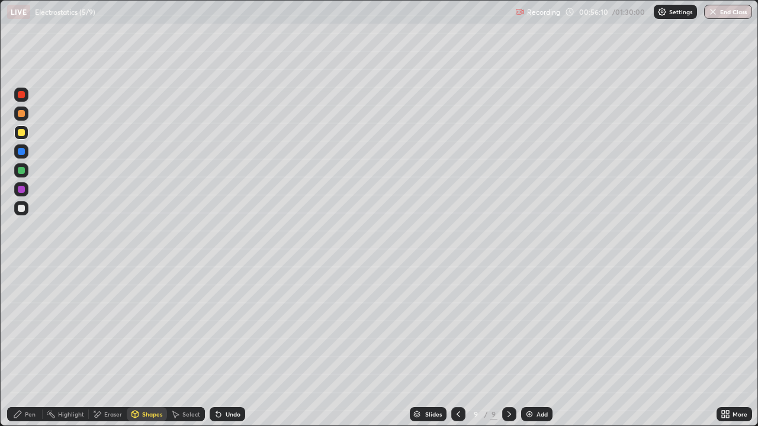
click at [33, 346] on div "Pen" at bounding box center [25, 414] width 36 height 14
click at [22, 210] on div at bounding box center [21, 208] width 7 height 7
click at [22, 175] on div at bounding box center [21, 170] width 14 height 14
click at [22, 207] on div at bounding box center [21, 208] width 7 height 7
click at [27, 169] on div at bounding box center [21, 170] width 14 height 14
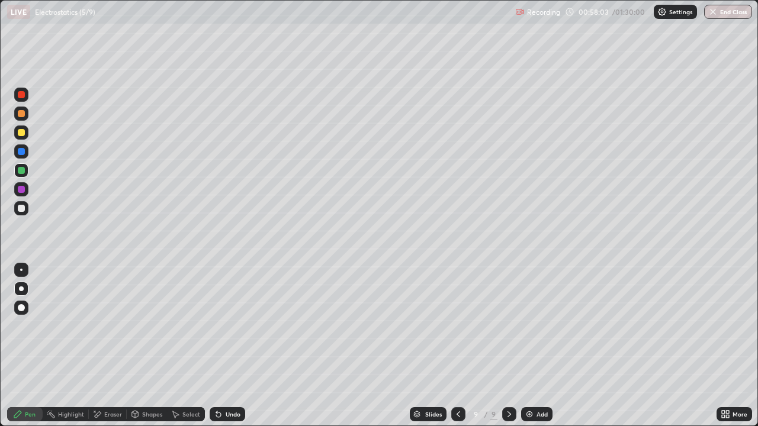
click at [24, 209] on div at bounding box center [21, 208] width 7 height 7
click at [24, 172] on div at bounding box center [21, 170] width 7 height 7
click at [21, 208] on div at bounding box center [21, 208] width 7 height 7
click at [24, 170] on div at bounding box center [21, 170] width 7 height 7
click at [21, 192] on div at bounding box center [21, 189] width 7 height 7
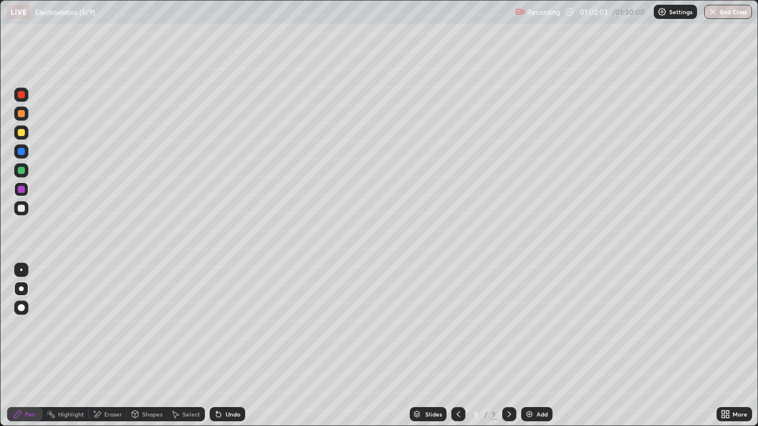
click at [106, 346] on div "Eraser" at bounding box center [108, 414] width 38 height 14
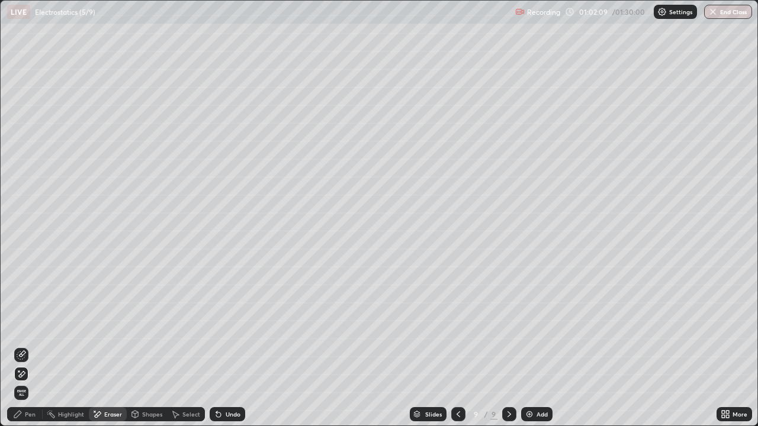
click at [29, 346] on div "Pen" at bounding box center [30, 414] width 11 height 6
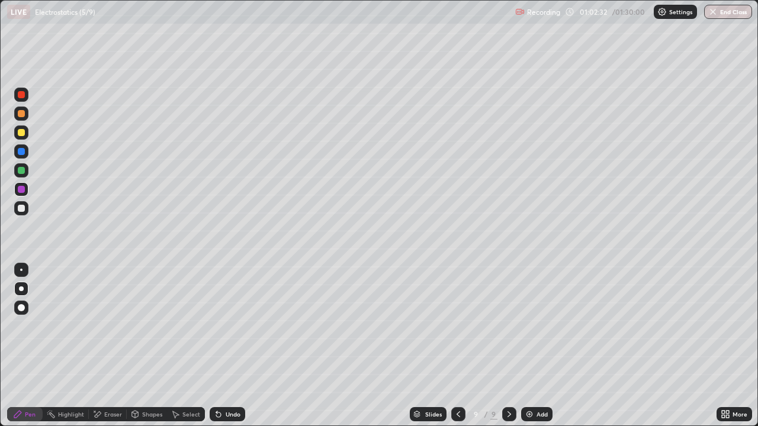
click at [20, 173] on div at bounding box center [21, 170] width 7 height 7
click at [540, 346] on div "Add" at bounding box center [536, 414] width 31 height 14
click at [22, 129] on div at bounding box center [21, 132] width 7 height 7
click at [21, 211] on div at bounding box center [21, 208] width 7 height 7
click at [222, 346] on div "Undo" at bounding box center [228, 414] width 36 height 14
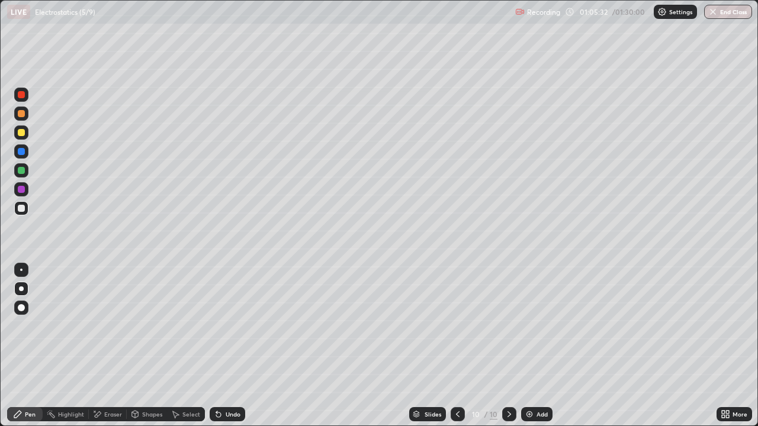
click at [223, 346] on div "Undo" at bounding box center [228, 414] width 36 height 14
click at [27, 136] on div at bounding box center [21, 132] width 14 height 14
click at [22, 211] on div at bounding box center [21, 208] width 7 height 7
click at [24, 169] on div at bounding box center [21, 170] width 7 height 7
click at [226, 346] on div "Undo" at bounding box center [233, 414] width 15 height 6
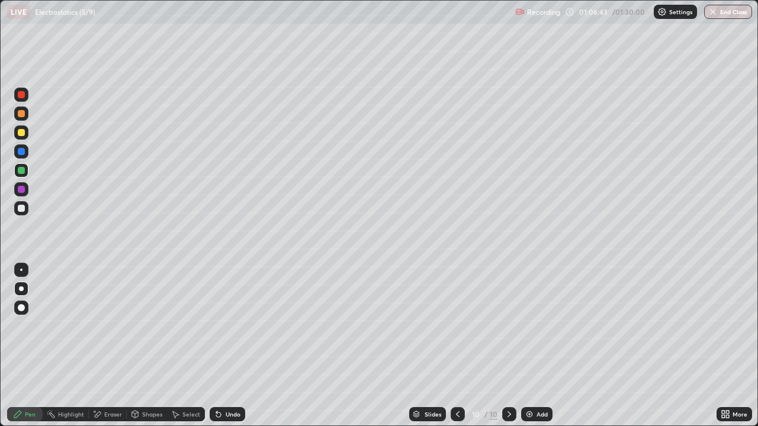
click at [226, 346] on div "Undo" at bounding box center [233, 414] width 15 height 6
click at [227, 346] on div "Undo" at bounding box center [228, 414] width 36 height 14
click at [24, 205] on div at bounding box center [21, 208] width 14 height 14
click at [24, 172] on div at bounding box center [21, 170] width 14 height 14
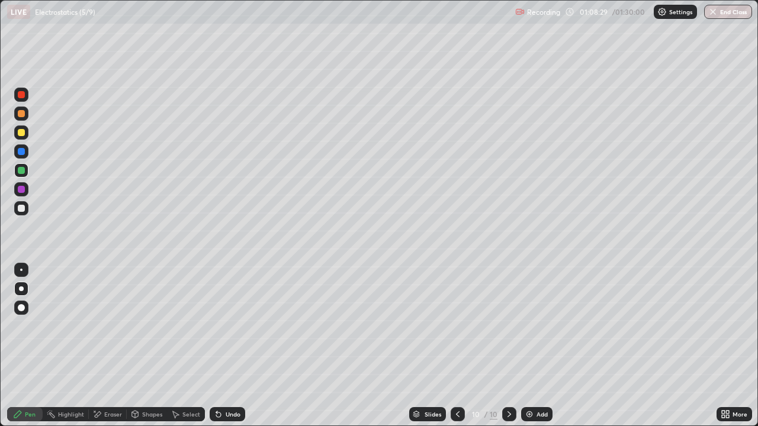
click at [24, 208] on div at bounding box center [21, 208] width 7 height 7
click at [23, 134] on div at bounding box center [21, 132] width 7 height 7
click at [22, 211] on div at bounding box center [21, 208] width 7 height 7
click at [528, 346] on img at bounding box center [528, 414] width 9 height 9
click at [21, 133] on div at bounding box center [21, 132] width 7 height 7
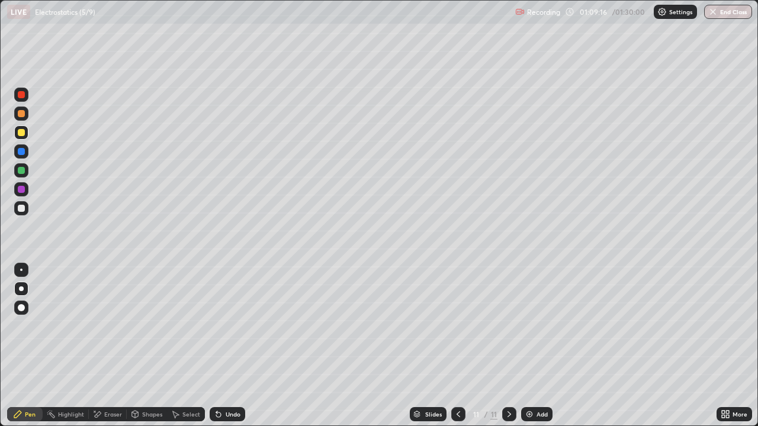
click at [23, 210] on div at bounding box center [21, 208] width 7 height 7
click at [27, 171] on div at bounding box center [21, 170] width 14 height 14
click at [20, 209] on div at bounding box center [21, 208] width 7 height 7
click at [24, 154] on div at bounding box center [21, 151] width 7 height 7
click at [27, 170] on div at bounding box center [21, 170] width 14 height 14
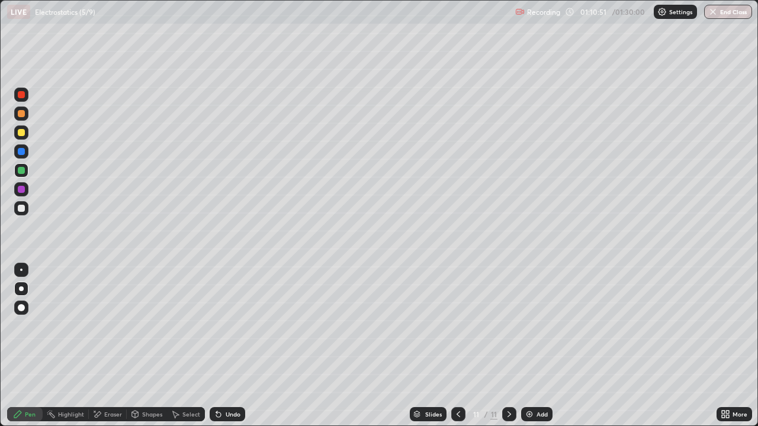
click at [23, 152] on div at bounding box center [21, 151] width 7 height 7
click at [101, 346] on icon at bounding box center [96, 415] width 9 height 10
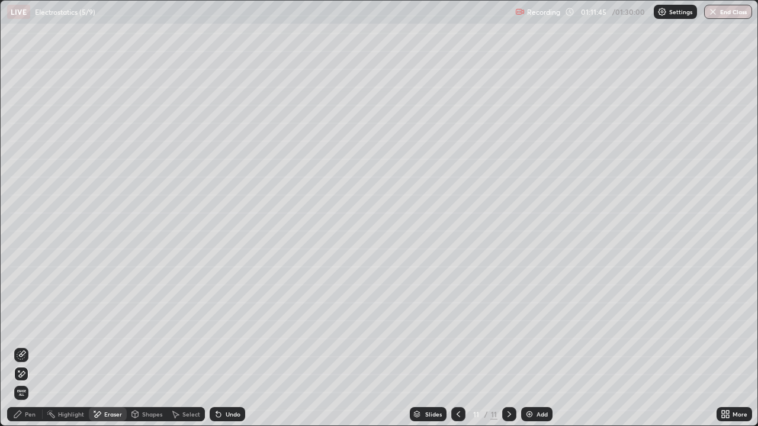
click at [27, 346] on div "Pen" at bounding box center [30, 414] width 11 height 6
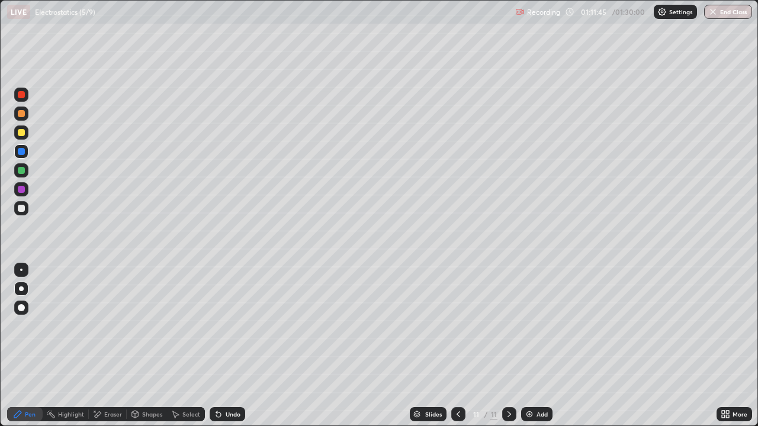
click at [22, 135] on div at bounding box center [21, 132] width 7 height 7
click at [22, 208] on div at bounding box center [21, 208] width 7 height 7
click at [22, 133] on div at bounding box center [21, 132] width 7 height 7
click at [458, 346] on icon at bounding box center [457, 414] width 9 height 9
click at [508, 346] on icon at bounding box center [508, 414] width 9 height 9
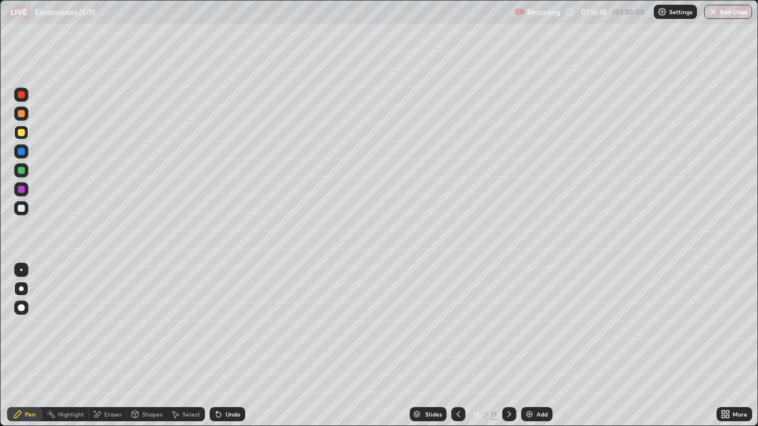
click at [510, 346] on div at bounding box center [509, 415] width 14 height 24
click at [112, 346] on div "Eraser" at bounding box center [113, 414] width 18 height 6
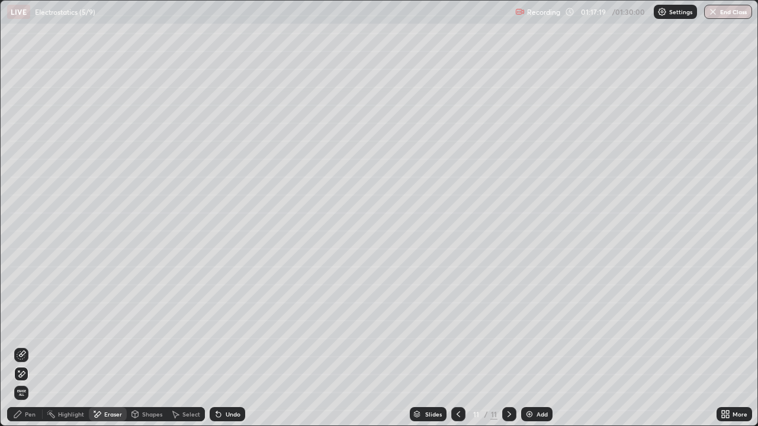
click at [532, 346] on img at bounding box center [528, 414] width 9 height 9
click at [27, 346] on div "Pen" at bounding box center [30, 414] width 11 height 6
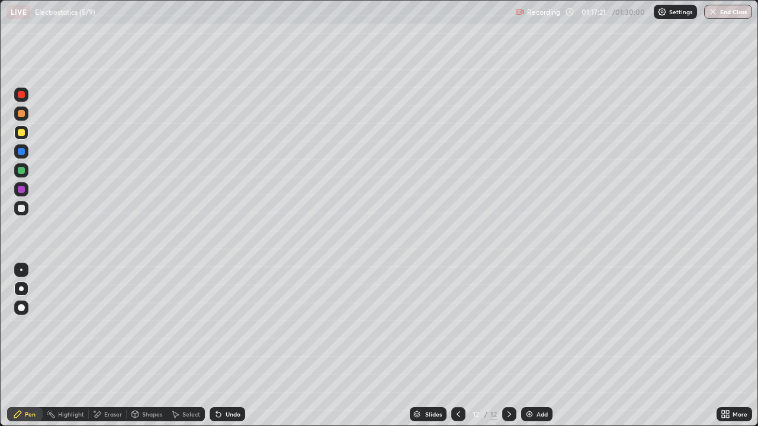
click at [21, 134] on div at bounding box center [21, 132] width 7 height 7
click at [479, 346] on div "12 / 12" at bounding box center [483, 414] width 27 height 11
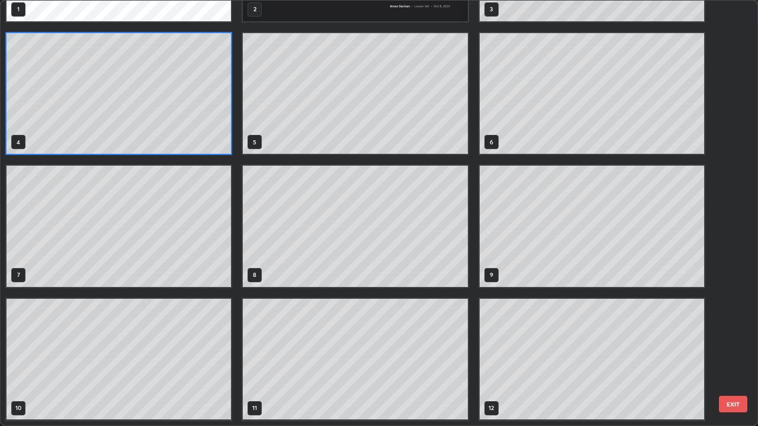
scroll to position [421, 751]
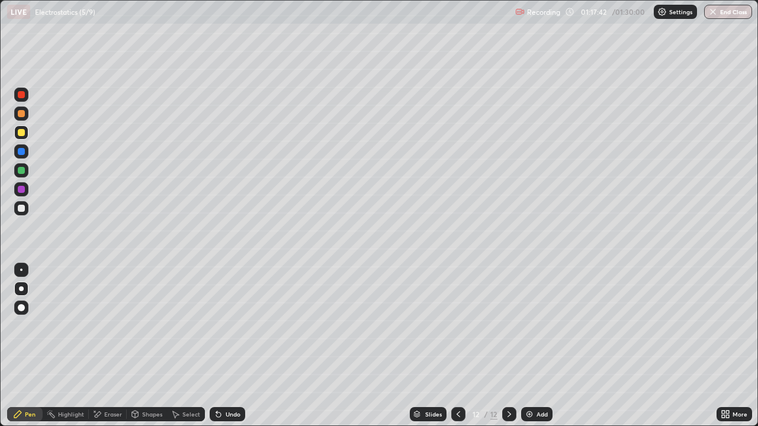
click at [153, 346] on div "Shapes" at bounding box center [152, 414] width 20 height 6
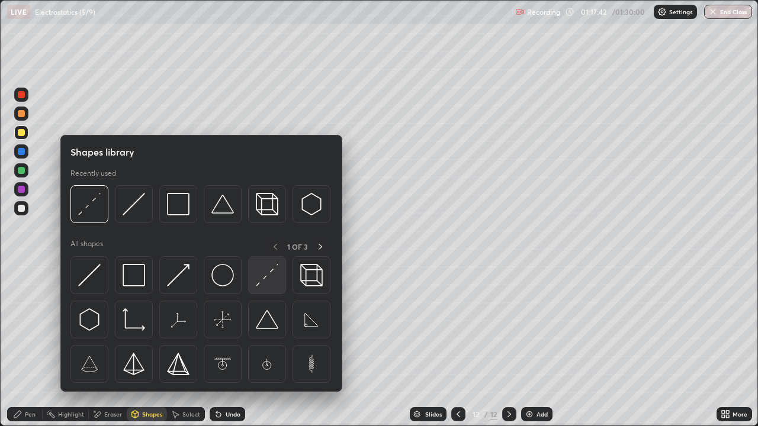
click at [268, 283] on img at bounding box center [267, 275] width 22 height 22
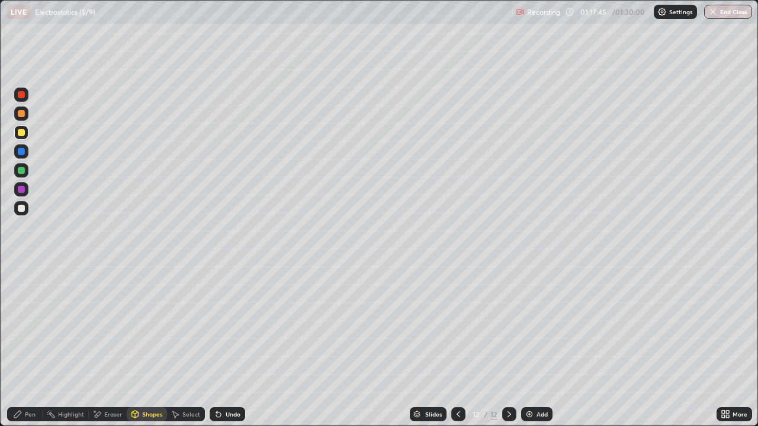
click at [30, 346] on div "Pen" at bounding box center [30, 414] width 11 height 6
click at [20, 208] on div at bounding box center [21, 208] width 7 height 7
click at [233, 346] on div "Undo" at bounding box center [228, 414] width 36 height 14
click at [221, 346] on div "Undo" at bounding box center [228, 414] width 36 height 14
click at [198, 346] on div "Select" at bounding box center [186, 414] width 38 height 14
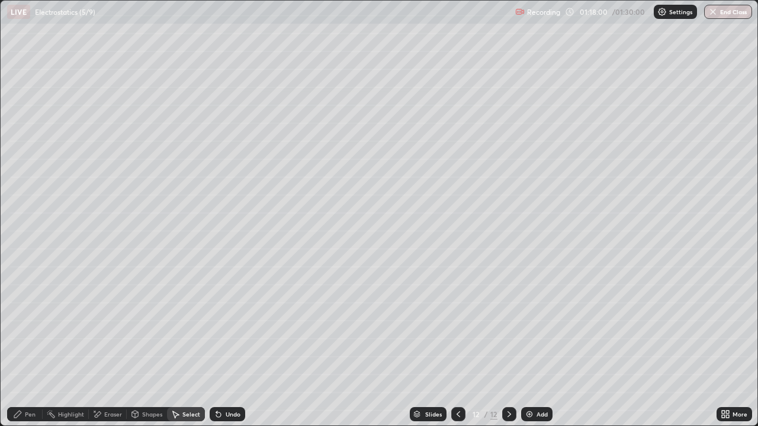
click at [189, 346] on div "Select" at bounding box center [186, 414] width 38 height 14
click at [135, 346] on icon at bounding box center [135, 416] width 0 height 4
click at [118, 346] on div "Eraser" at bounding box center [108, 414] width 38 height 14
click at [27, 346] on div "Pen" at bounding box center [30, 414] width 11 height 6
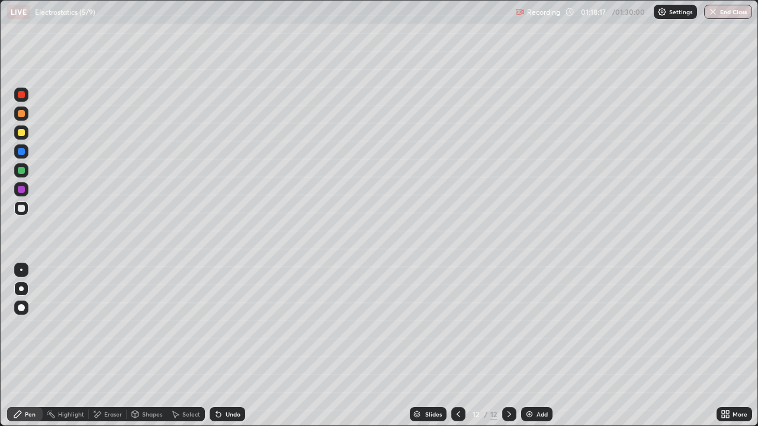
click at [105, 346] on div "Eraser" at bounding box center [113, 414] width 18 height 6
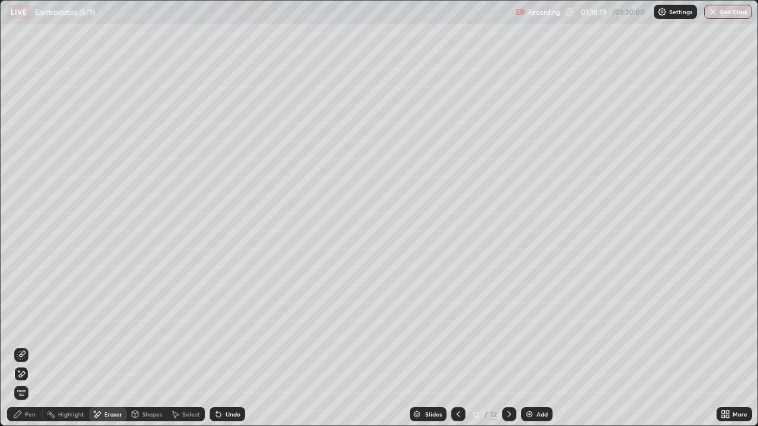
click at [26, 346] on div "Pen" at bounding box center [25, 414] width 36 height 14
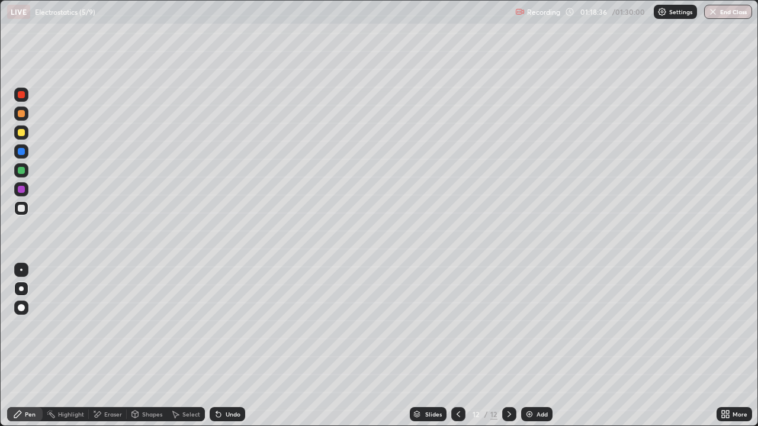
click at [24, 170] on div at bounding box center [21, 170] width 7 height 7
click at [22, 205] on div at bounding box center [21, 208] width 7 height 7
click at [24, 169] on div at bounding box center [21, 170] width 7 height 7
click at [22, 207] on div at bounding box center [21, 208] width 7 height 7
click at [107, 346] on div "Eraser" at bounding box center [113, 414] width 18 height 6
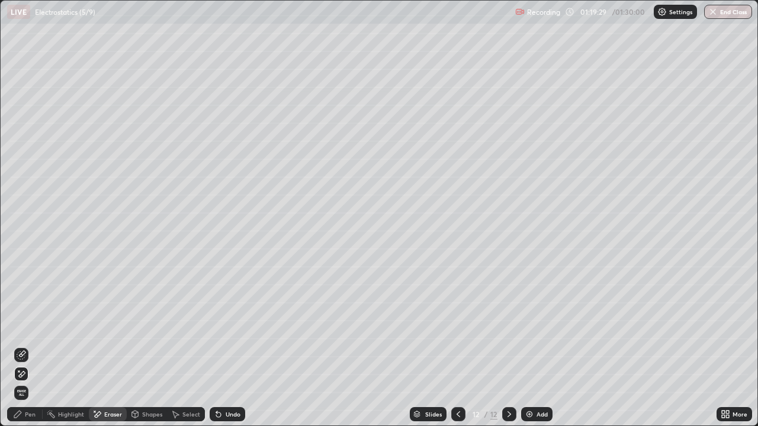
click at [31, 346] on div "Pen" at bounding box center [30, 414] width 11 height 6
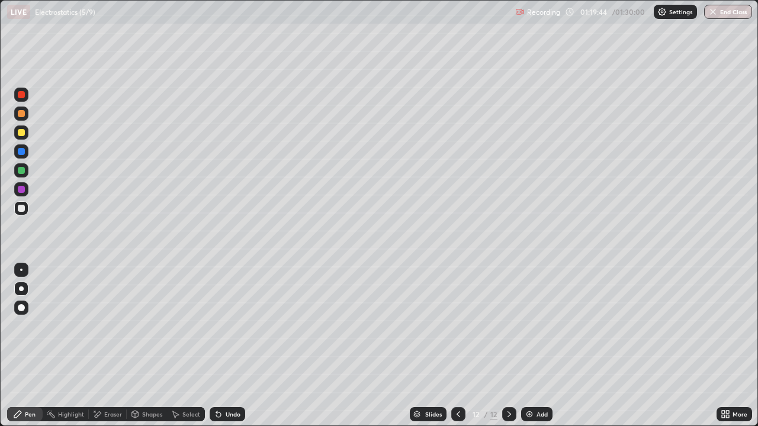
click at [22, 172] on div at bounding box center [21, 170] width 7 height 7
click at [25, 210] on div at bounding box center [21, 208] width 14 height 14
click at [21, 133] on div at bounding box center [21, 132] width 7 height 7
click at [24, 172] on div at bounding box center [21, 170] width 7 height 7
click at [28, 210] on div at bounding box center [21, 208] width 14 height 14
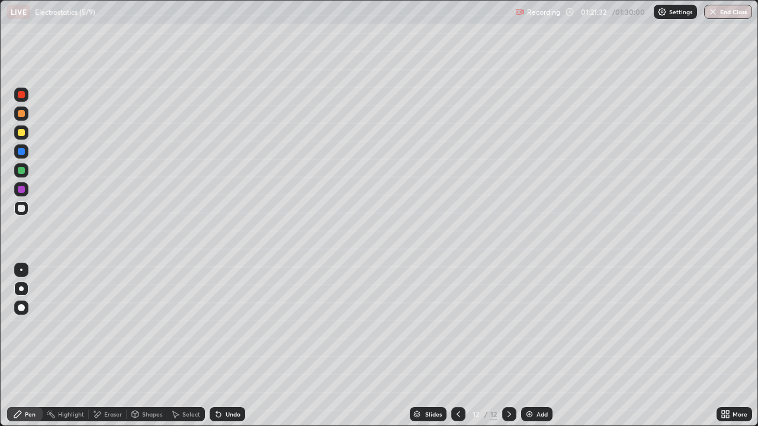
click at [24, 168] on div at bounding box center [21, 170] width 7 height 7
click at [457, 346] on icon at bounding box center [457, 414] width 9 height 9
click at [508, 346] on icon at bounding box center [508, 414] width 9 height 9
click at [724, 10] on button "End Class" at bounding box center [728, 12] width 48 height 14
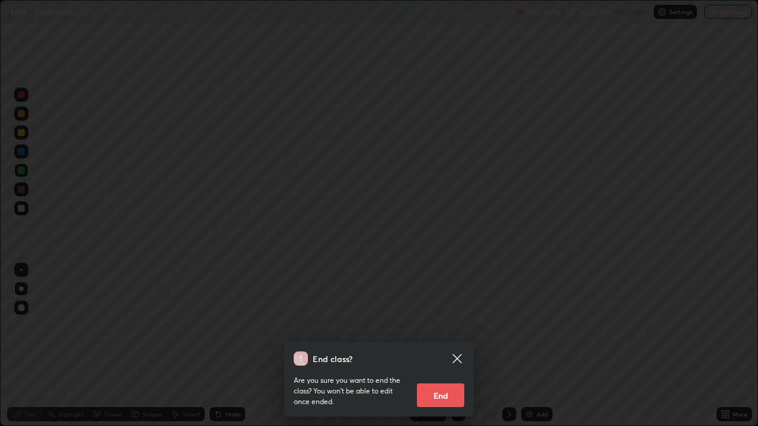
click at [444, 346] on button "End" at bounding box center [440, 396] width 47 height 24
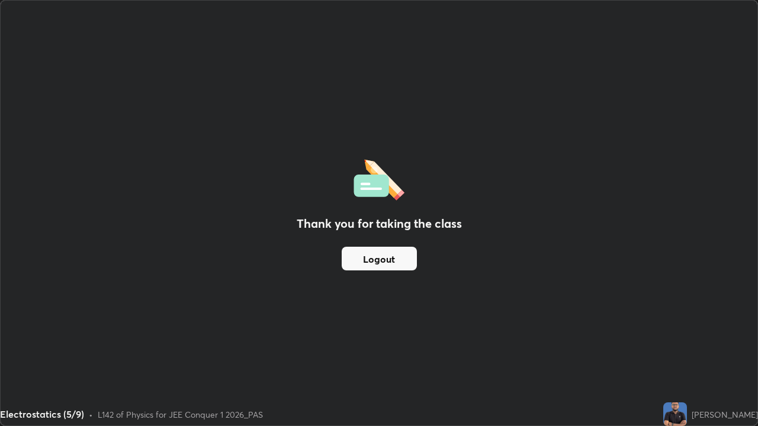
click at [390, 261] on button "Logout" at bounding box center [379, 259] width 75 height 24
